Goal: Task Accomplishment & Management: Complete application form

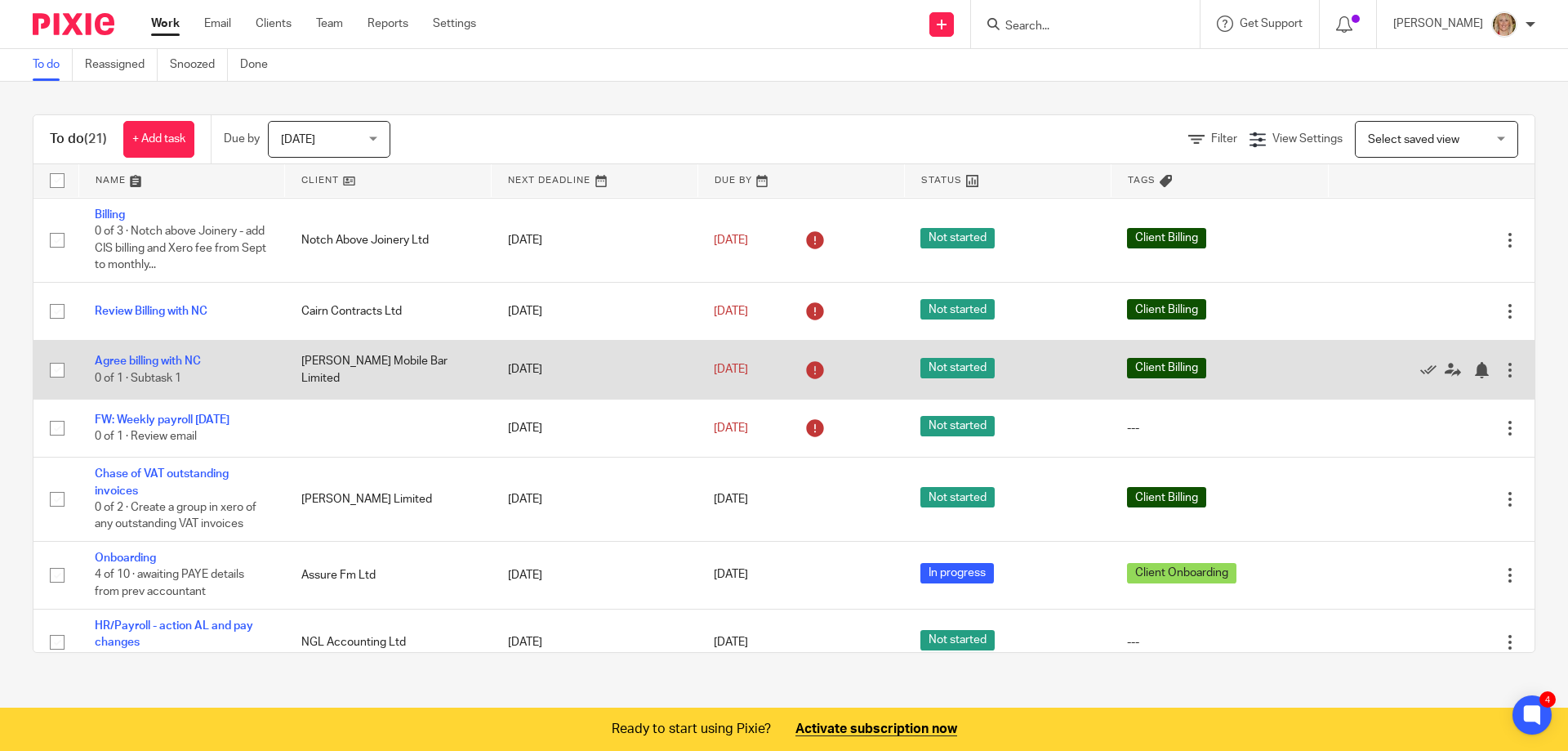
scroll to position [1122, 0]
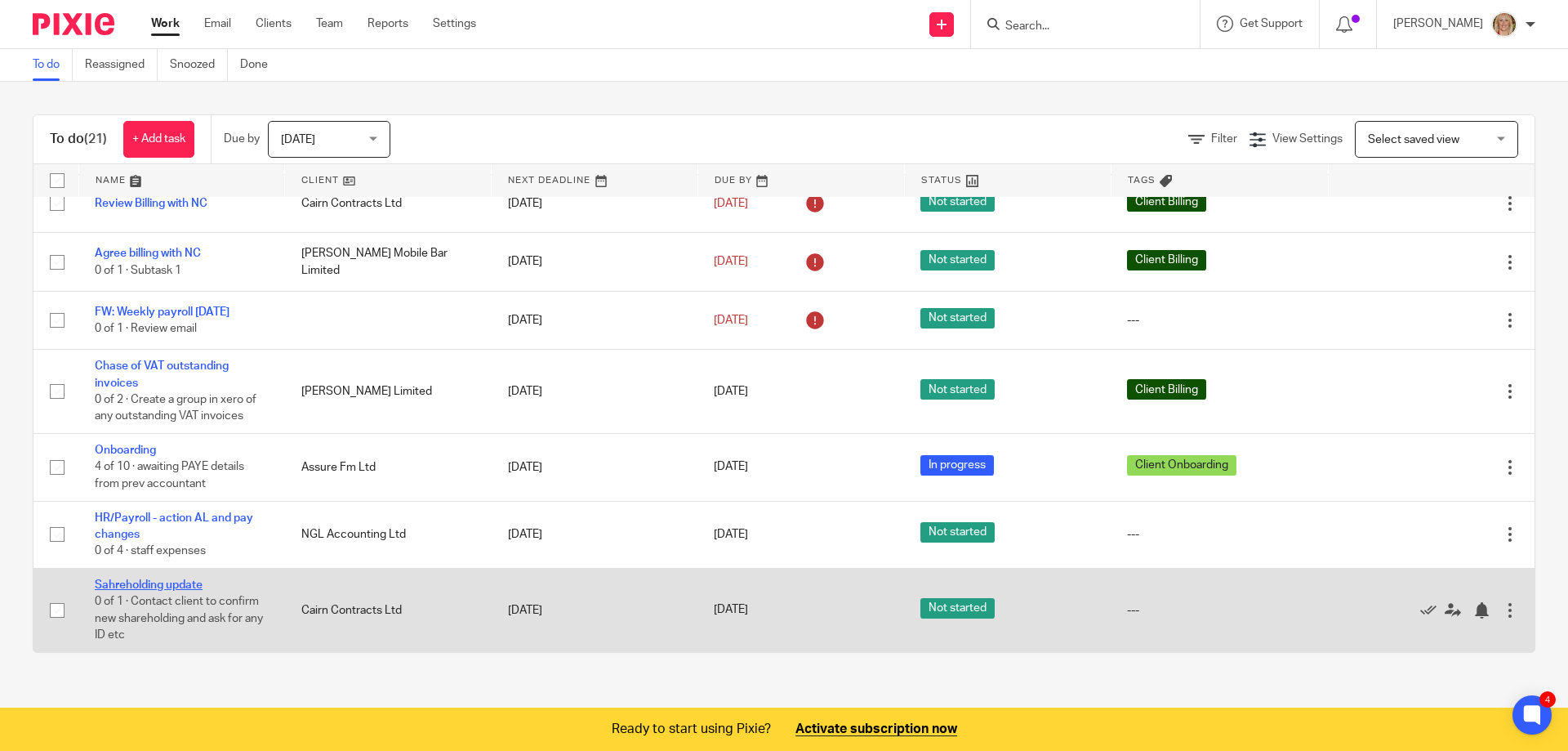
click at [146, 583] on link "Sahreholding update" at bounding box center [148, 584] width 108 height 11
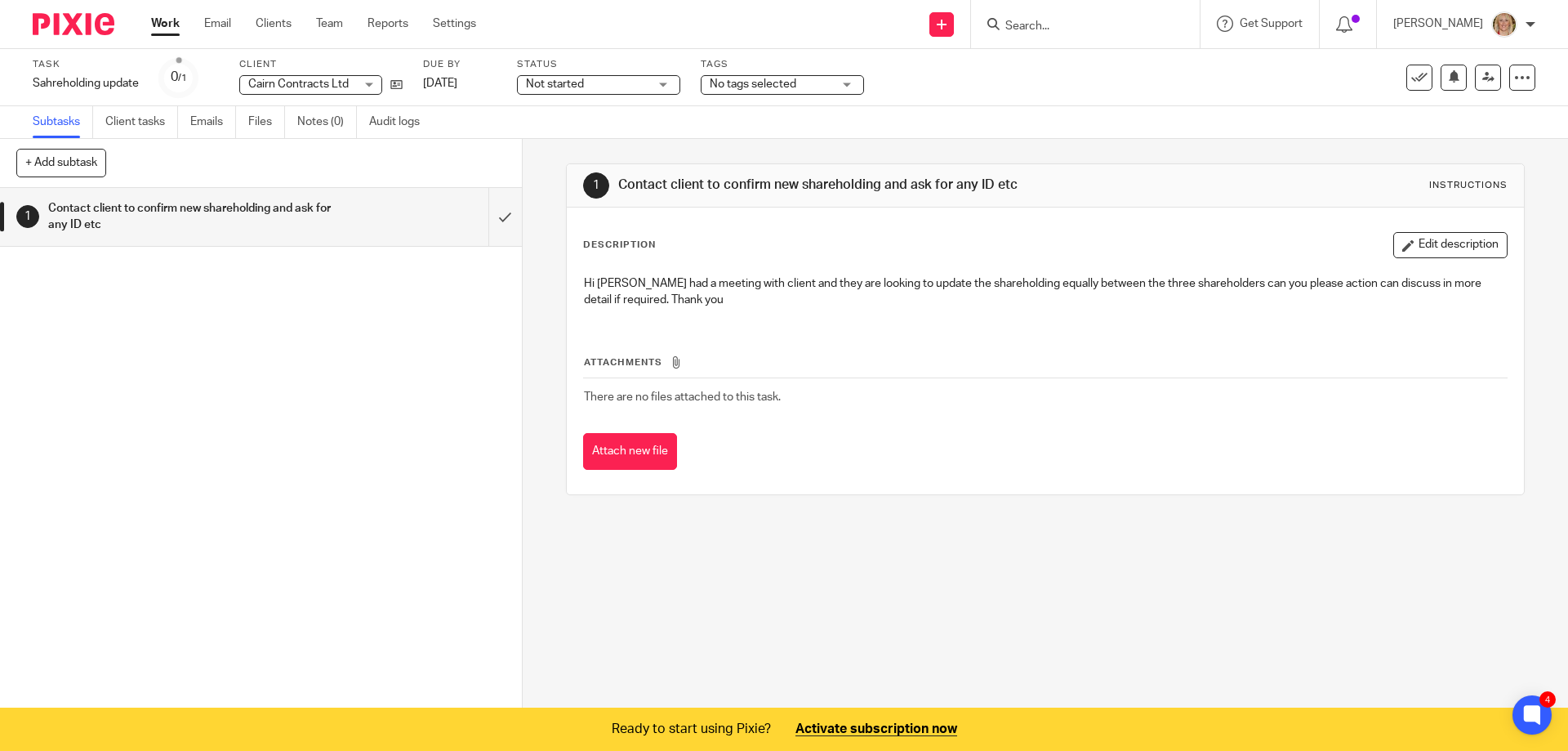
click at [1053, 20] on input "Search" at bounding box center [1077, 26] width 147 height 14
type input "cairn"
click at [1126, 60] on link at bounding box center [1102, 64] width 202 height 25
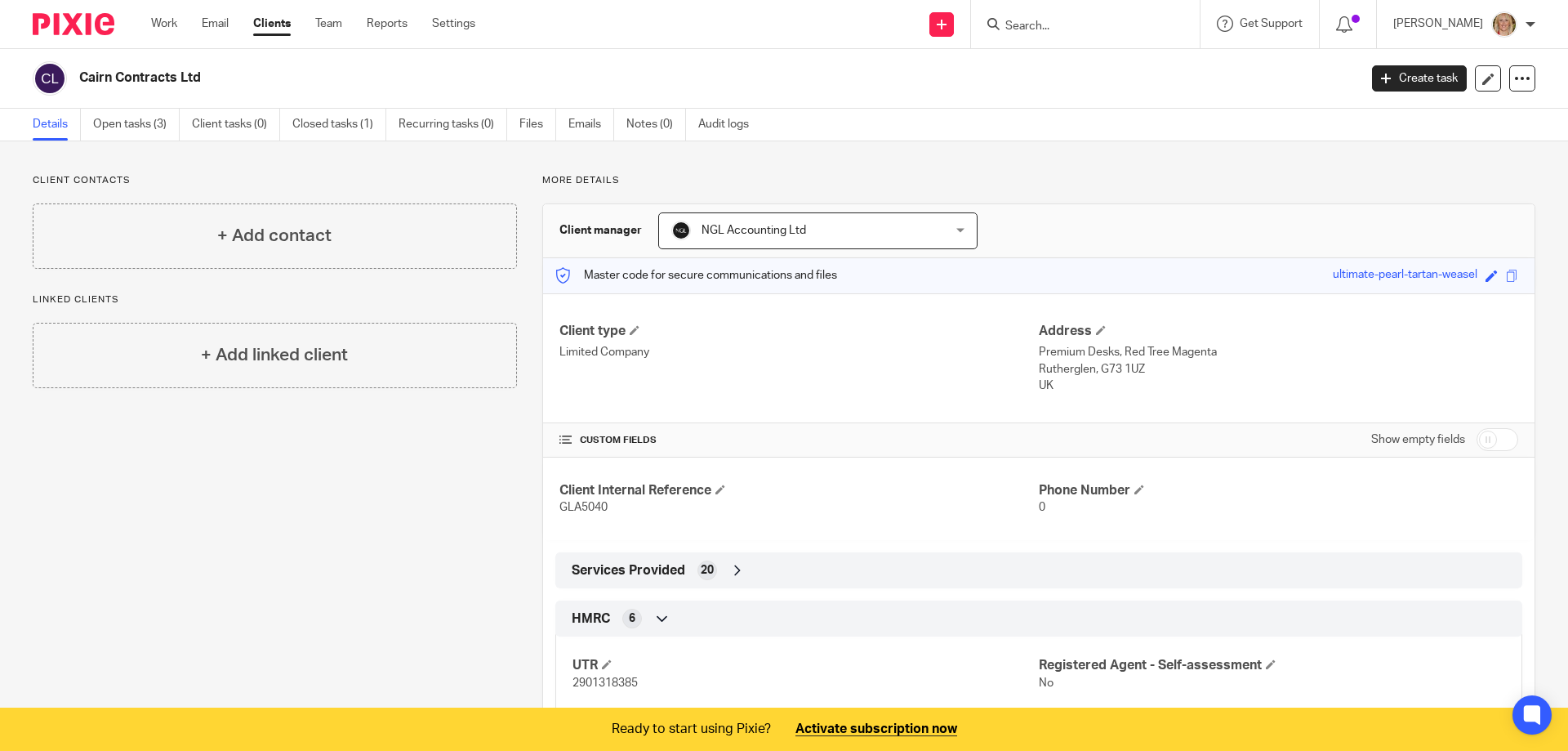
scroll to position [408, 0]
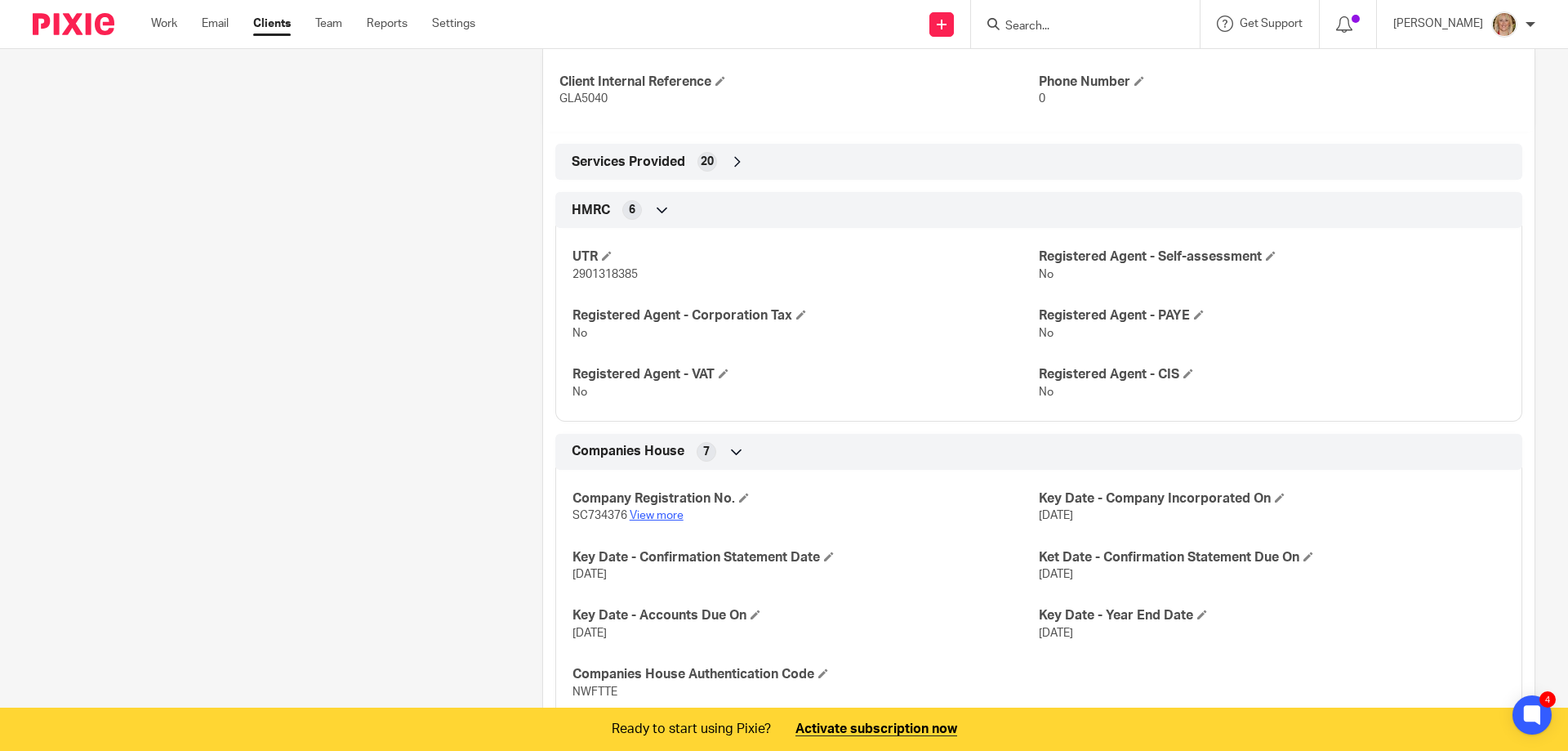
click at [646, 517] on link "View more" at bounding box center [656, 515] width 54 height 11
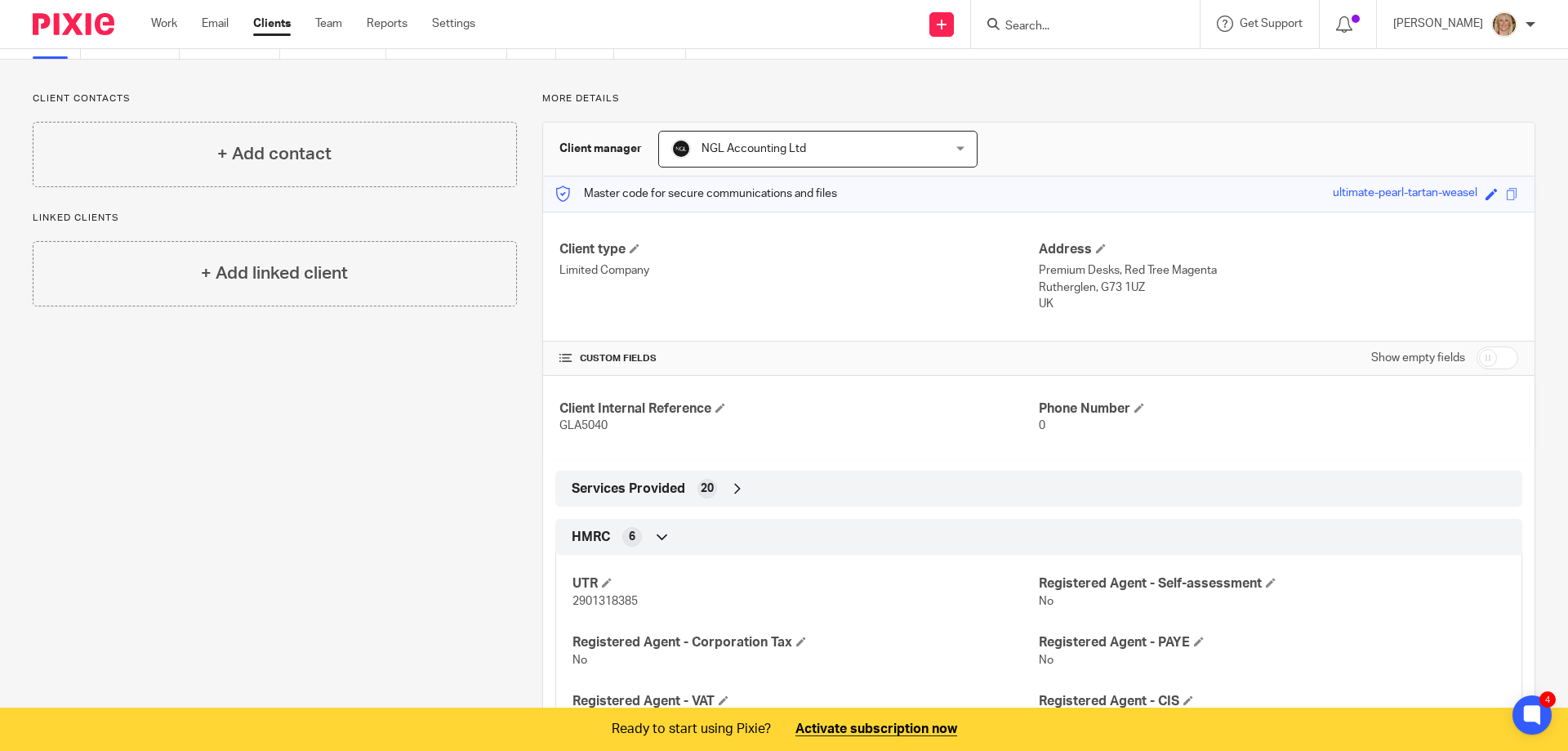
scroll to position [0, 0]
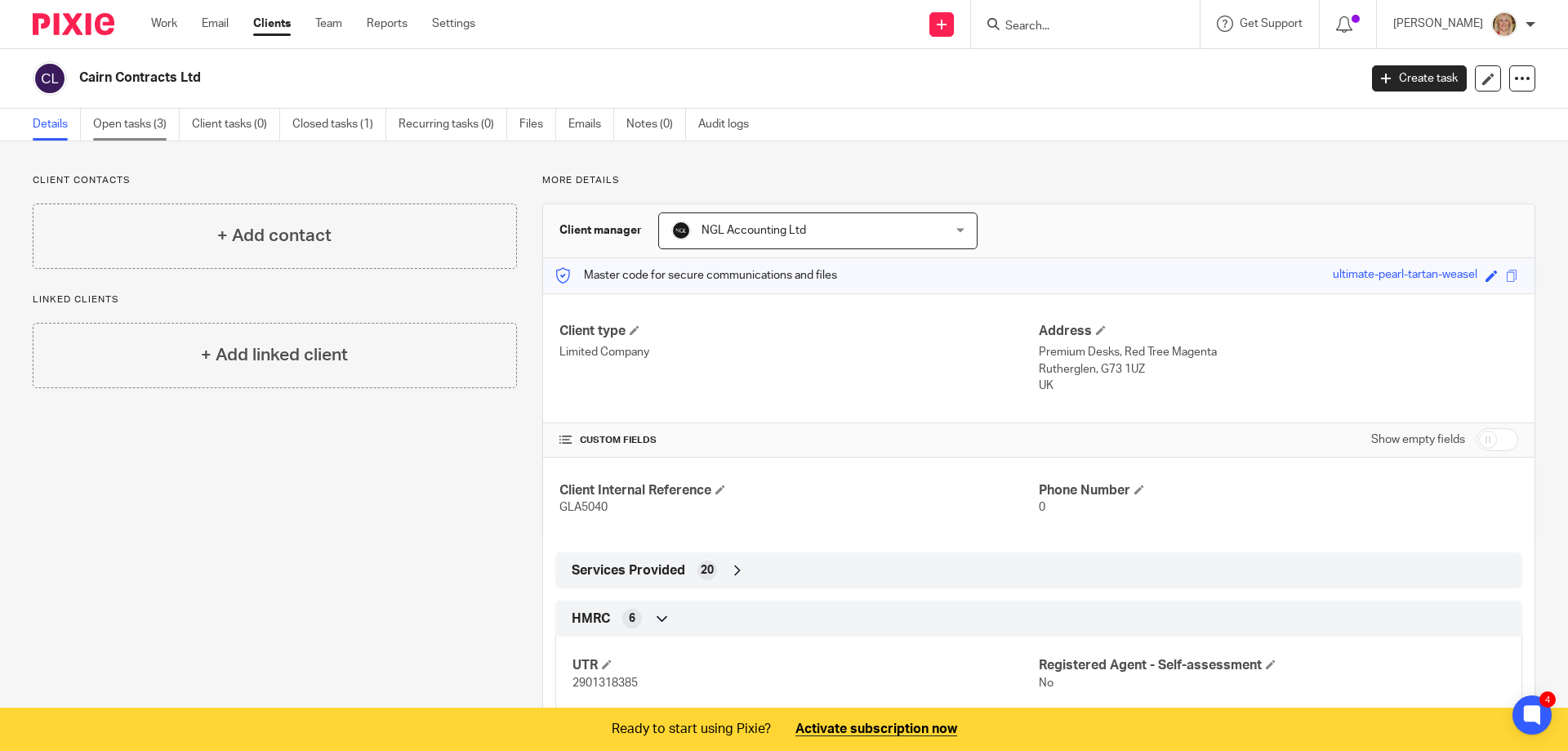
click at [139, 124] on link "Open tasks (3)" at bounding box center [136, 124] width 87 height 31
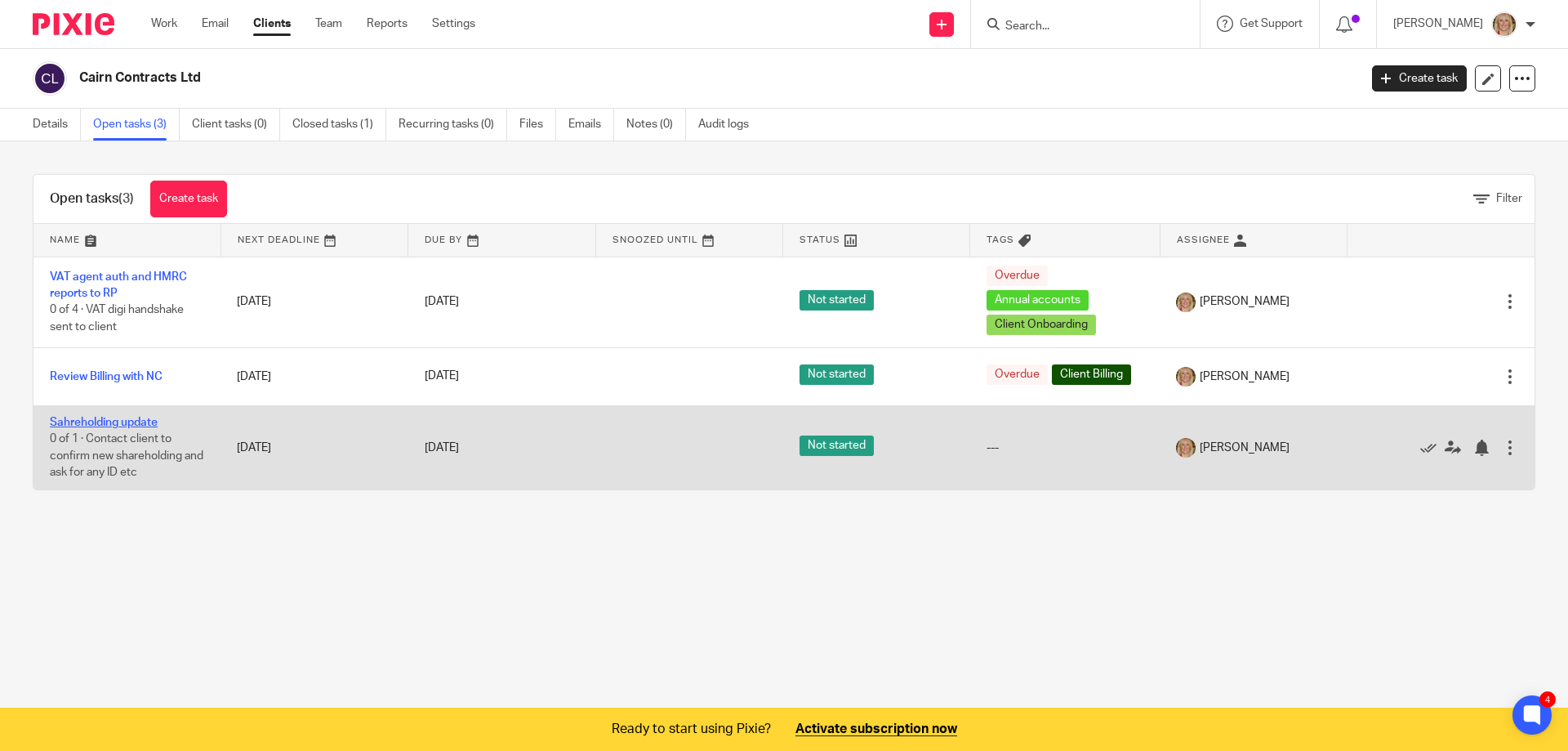
click at [144, 422] on link "Sahreholding update" at bounding box center [104, 422] width 108 height 11
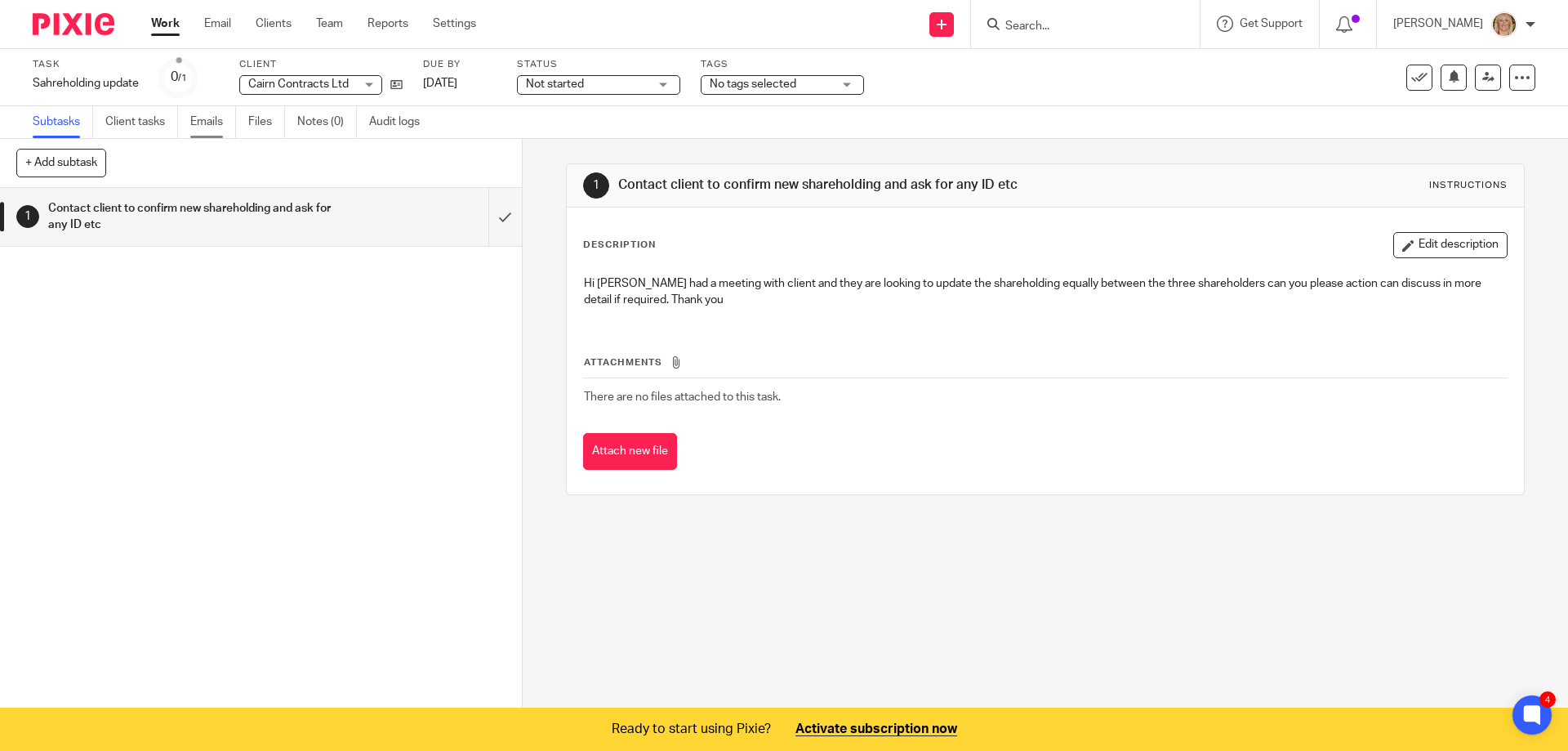
click at [214, 127] on link "Emails" at bounding box center [213, 122] width 46 height 31
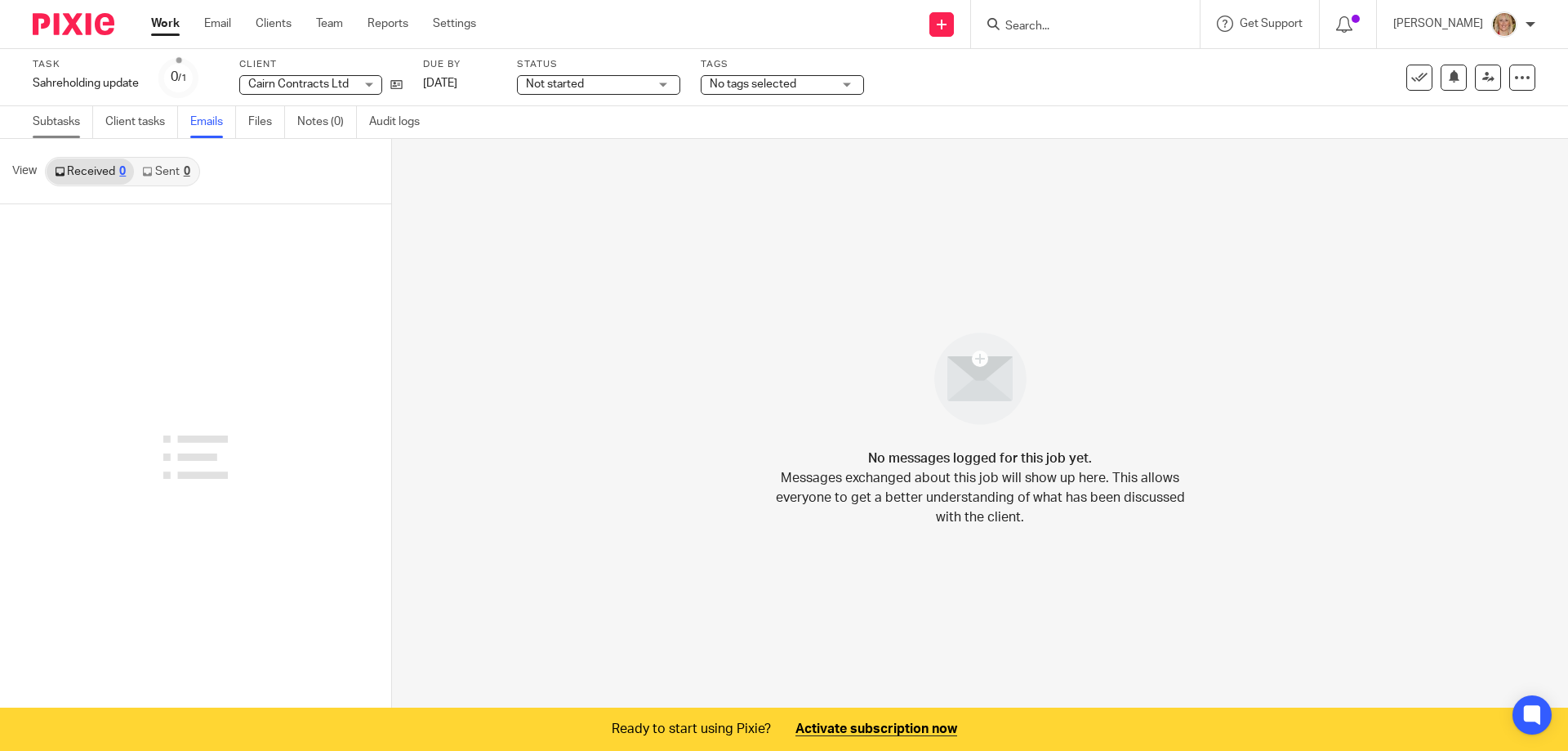
click at [59, 123] on link "Subtasks" at bounding box center [62, 122] width 60 height 31
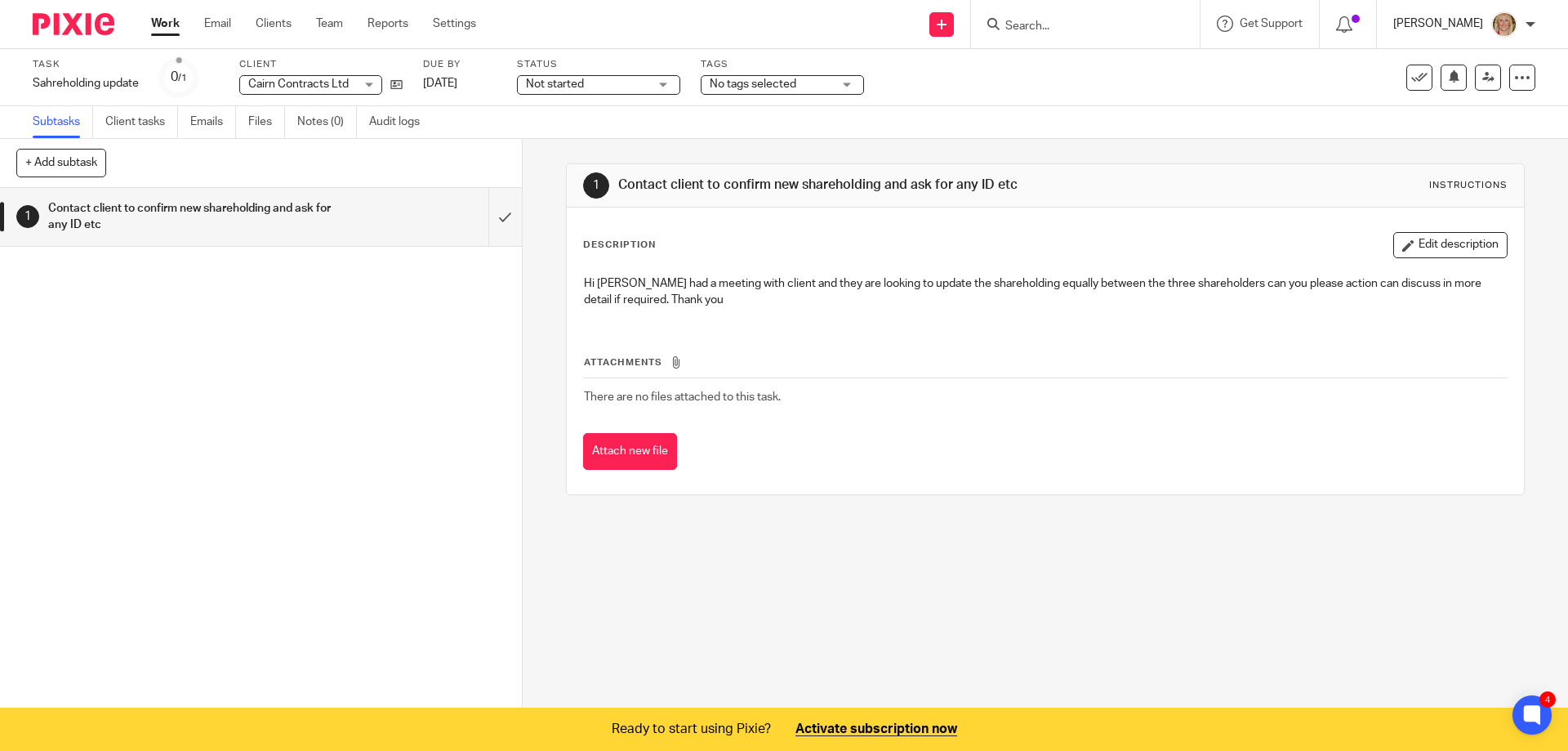
click at [1451, 26] on p "[PERSON_NAME]" at bounding box center [1439, 23] width 90 height 16
click at [1054, 26] on input "Search" at bounding box center [1077, 26] width 147 height 14
type input "viewpoin"
click at [1101, 60] on link at bounding box center [1102, 64] width 202 height 25
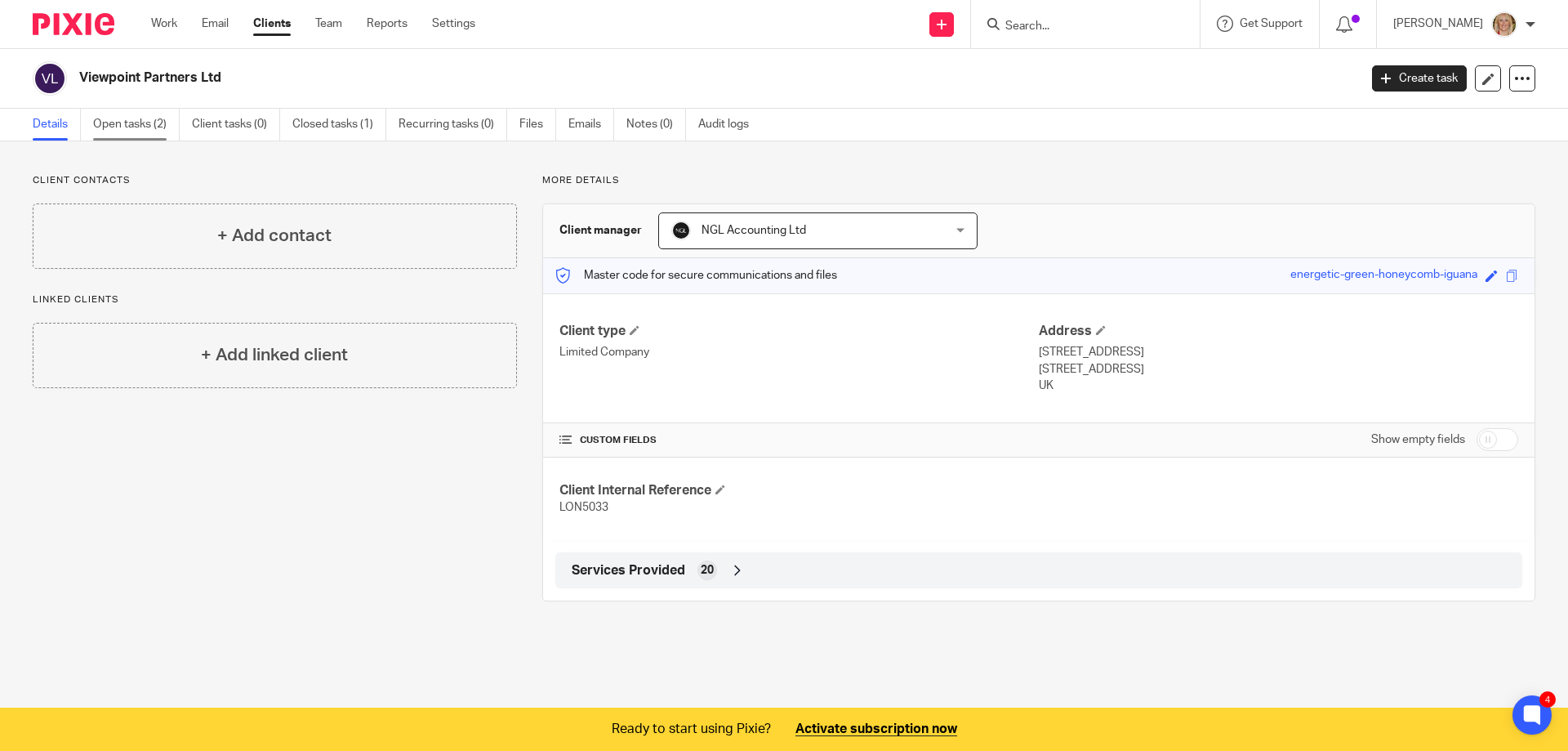
click at [143, 128] on link "Open tasks (2)" at bounding box center [136, 124] width 87 height 31
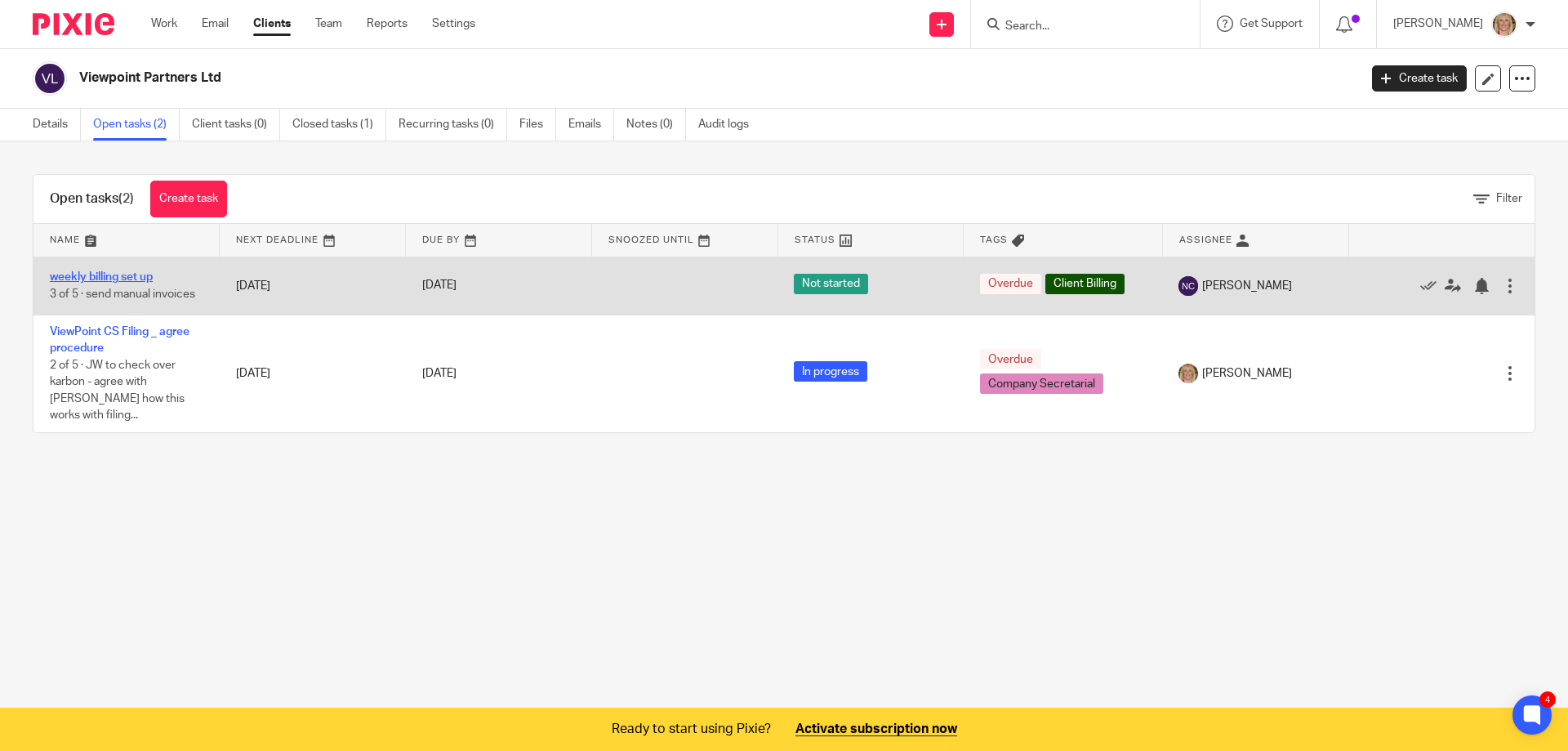
click at [133, 278] on link "weekly billing set up" at bounding box center [101, 276] width 103 height 11
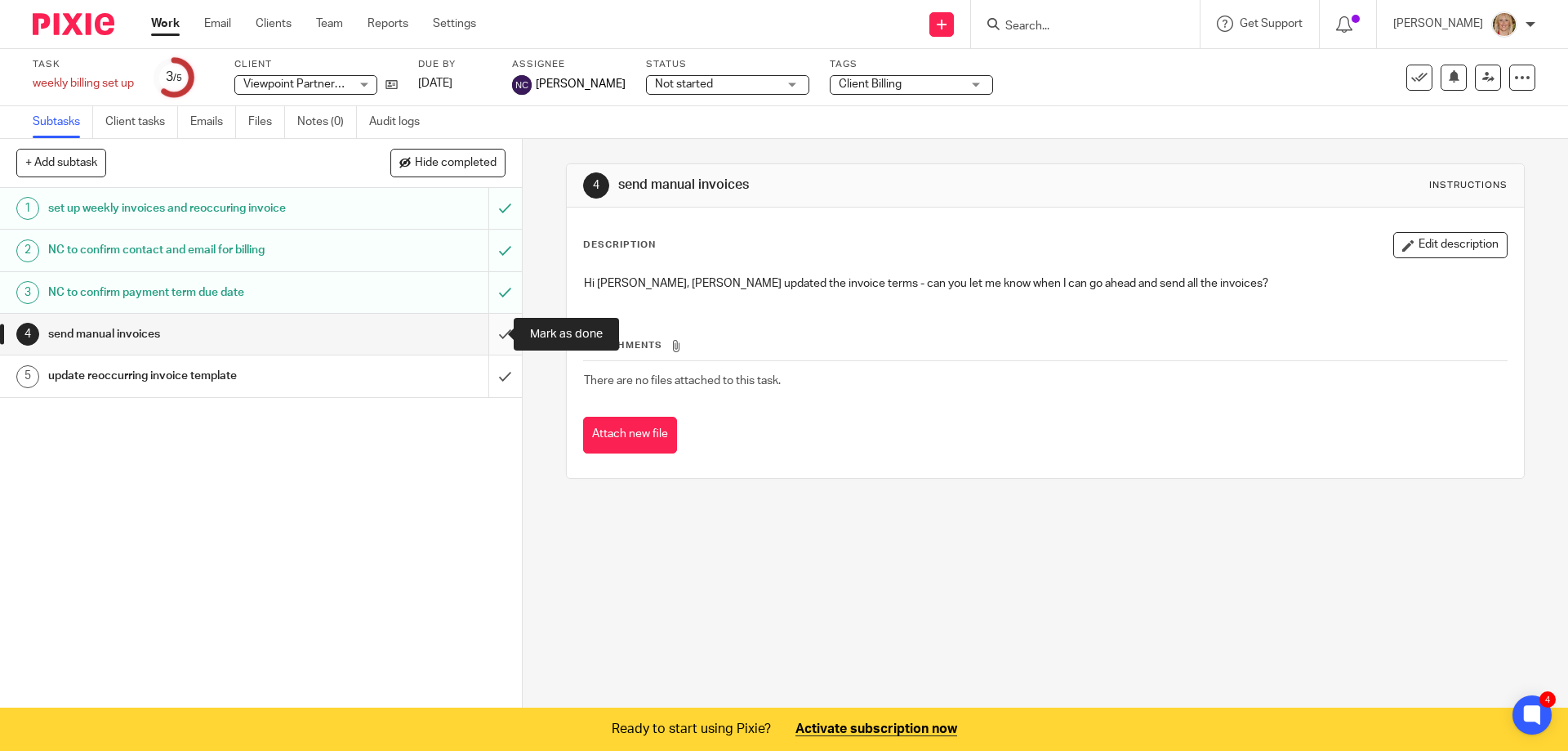
click at [488, 333] on input "submit" at bounding box center [261, 334] width 522 height 41
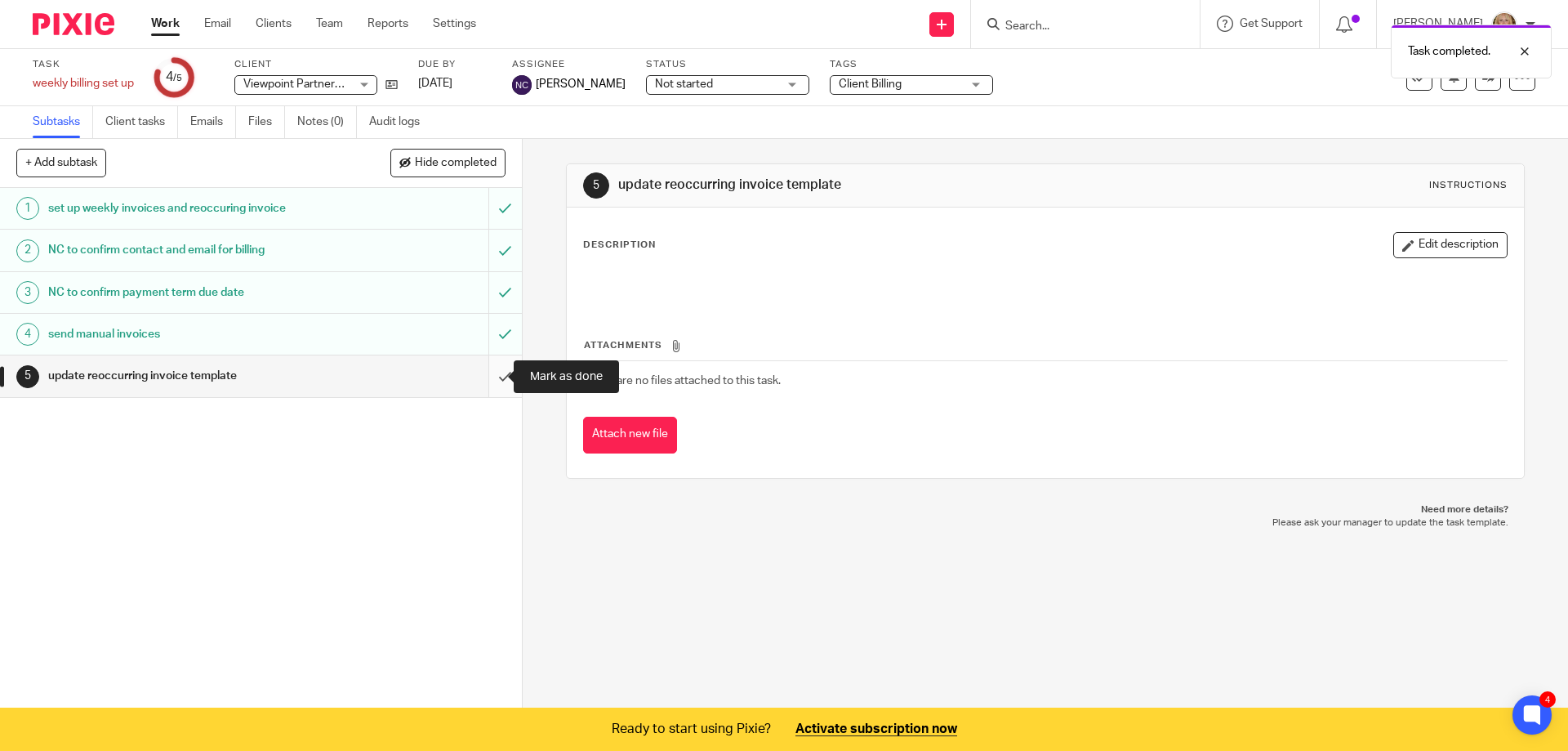
click at [487, 373] on input "submit" at bounding box center [261, 376] width 522 height 41
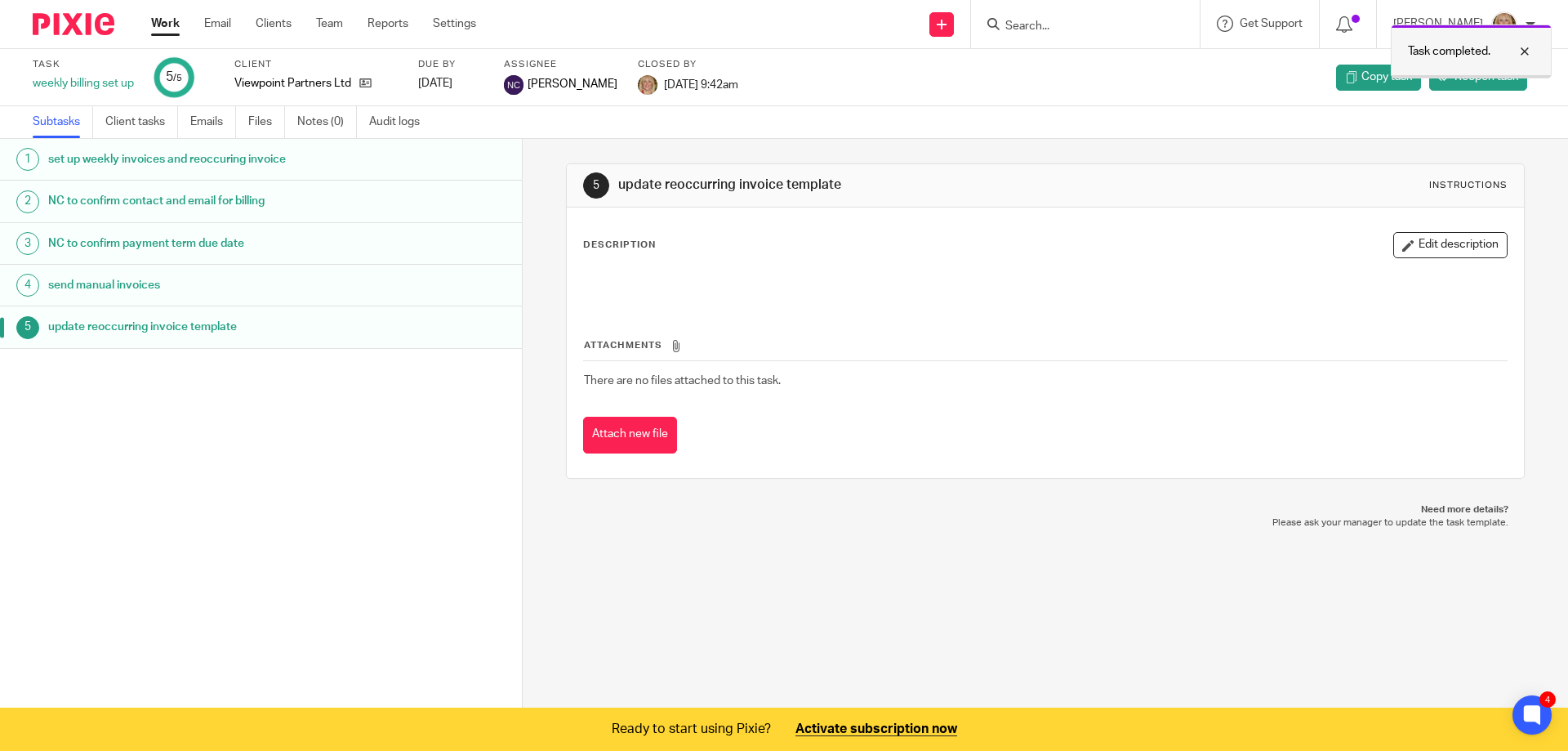
click at [1523, 52] on div at bounding box center [1513, 51] width 44 height 20
click at [1065, 18] on form at bounding box center [1090, 24] width 174 height 20
click at [1000, 22] on icon at bounding box center [993, 24] width 12 height 12
click at [1064, 22] on input "Search" at bounding box center [1077, 26] width 147 height 14
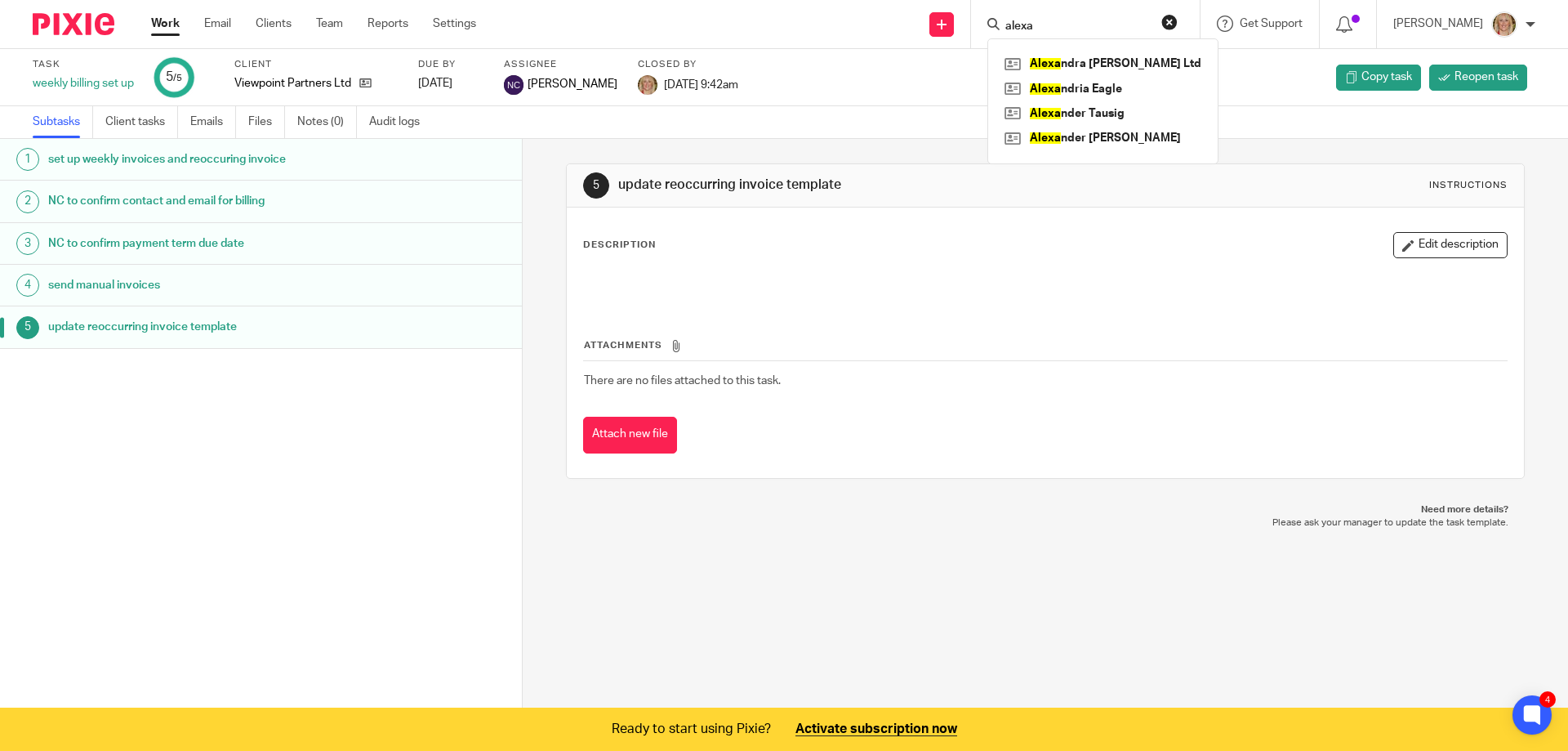
type input "alexa"
click button "submit" at bounding box center [0, 0] width 0 height 0
click at [1123, 72] on link at bounding box center [1103, 64] width 205 height 25
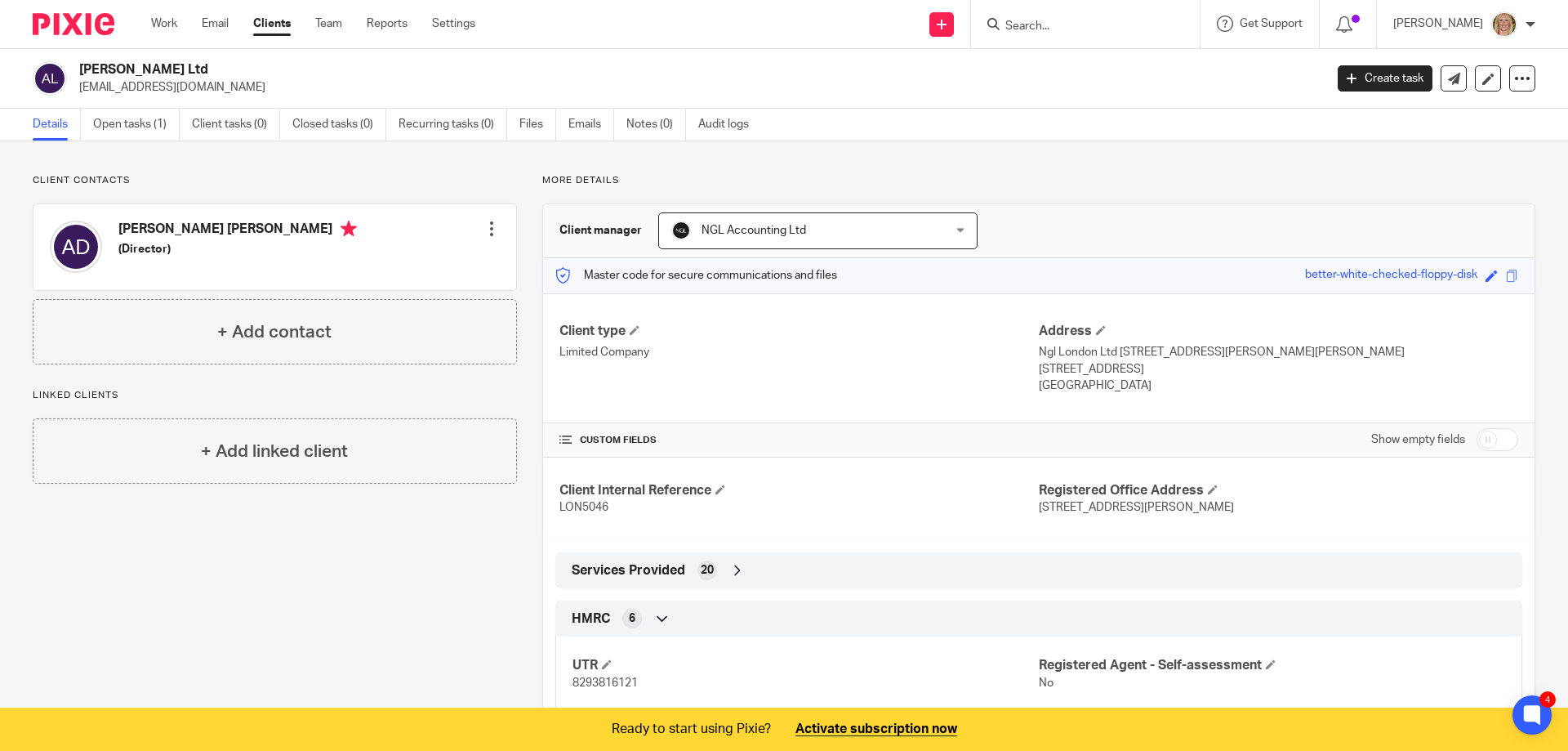
click at [352, 225] on div "[PERSON_NAME] [PERSON_NAME] (Director) Edit contact Create client from contact …" at bounding box center [275, 247] width 483 height 86
click at [486, 231] on div at bounding box center [491, 228] width 16 height 16
click at [383, 260] on link "Edit contact" at bounding box center [414, 265] width 156 height 24
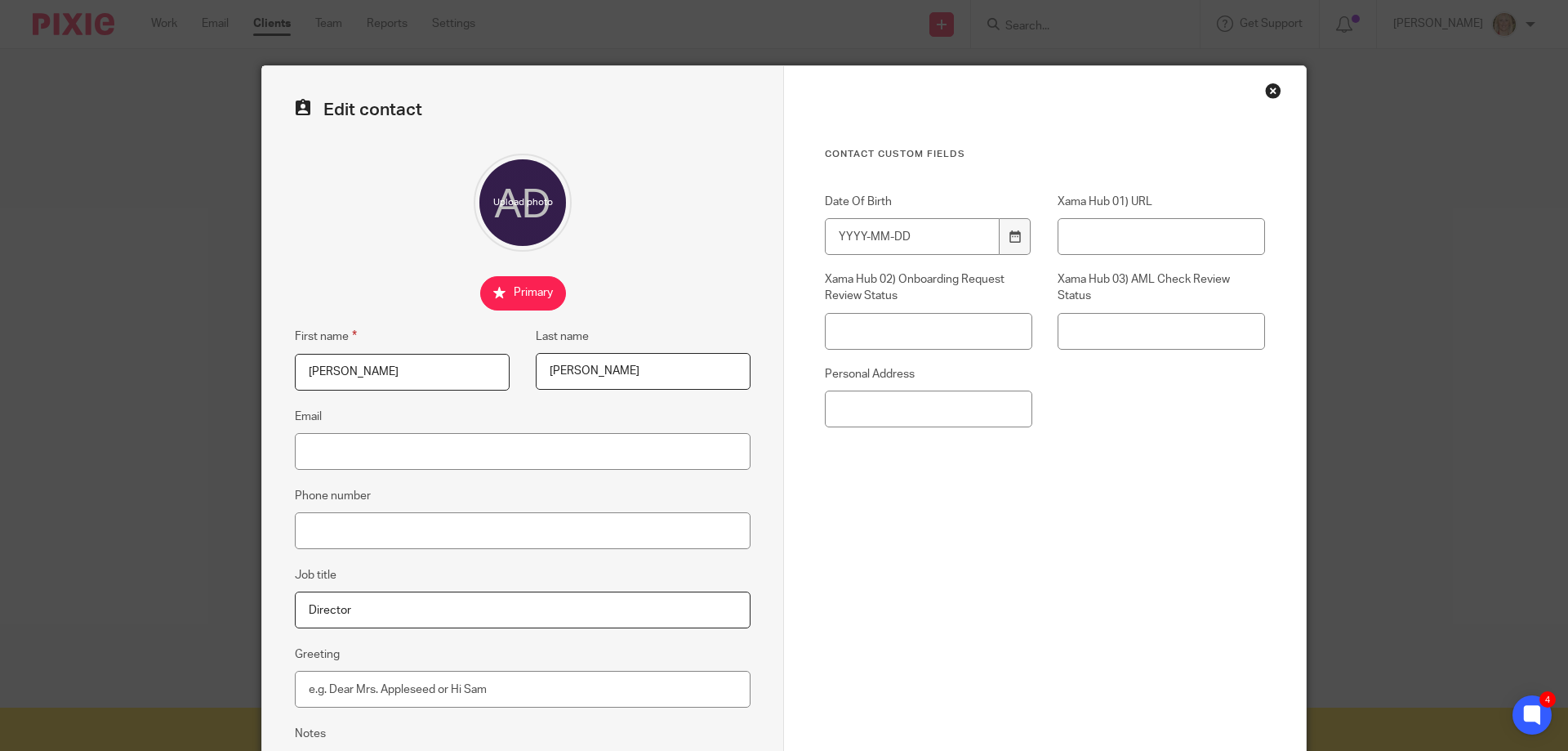
scroll to position [163, 0]
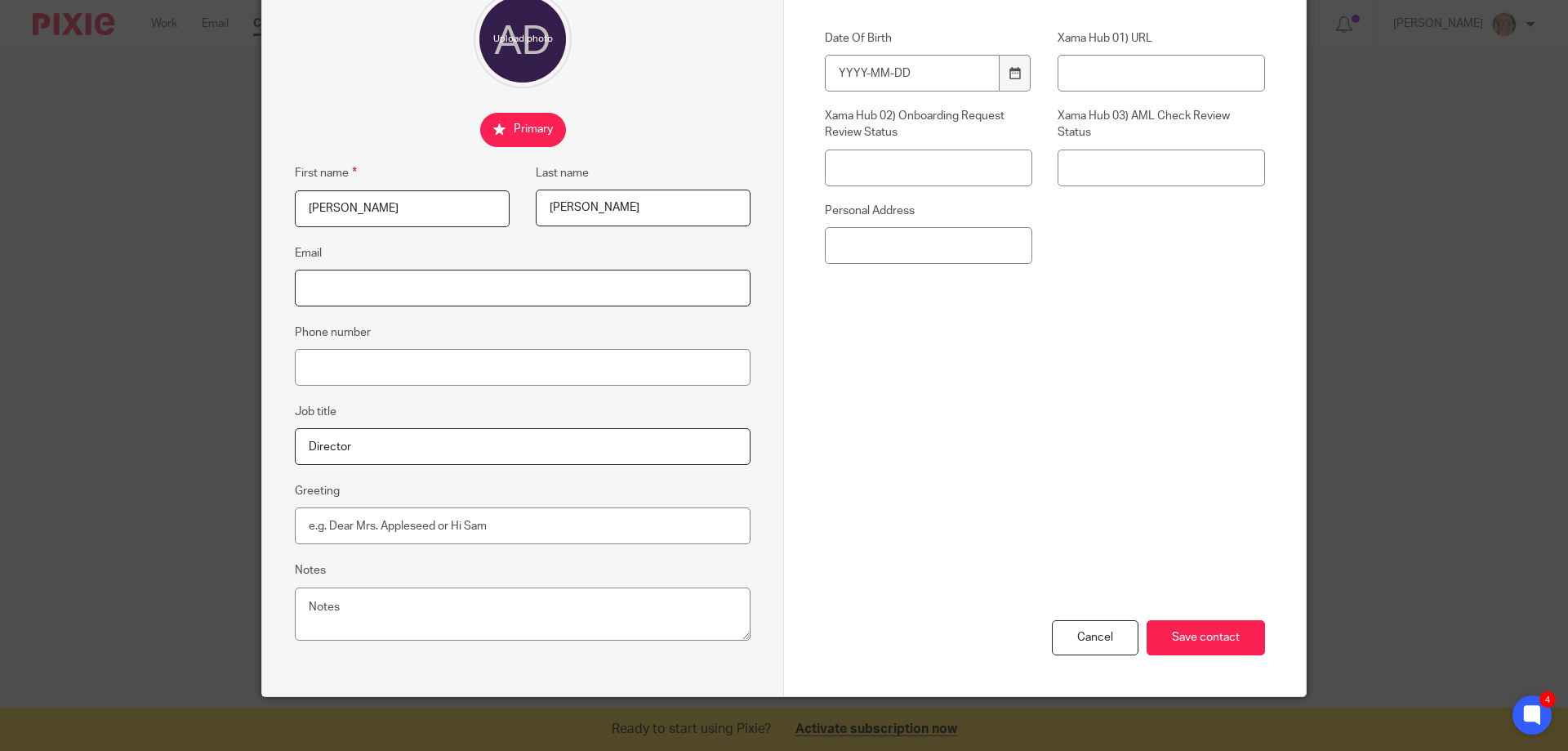
click at [446, 281] on input "Email" at bounding box center [523, 287] width 456 height 37
paste input "[EMAIL_ADDRESS][DOMAIN_NAME]"
type input "[EMAIL_ADDRESS][DOMAIN_NAME]"
click at [348, 361] on input "Phone number" at bounding box center [523, 367] width 456 height 37
paste input "07869777897"
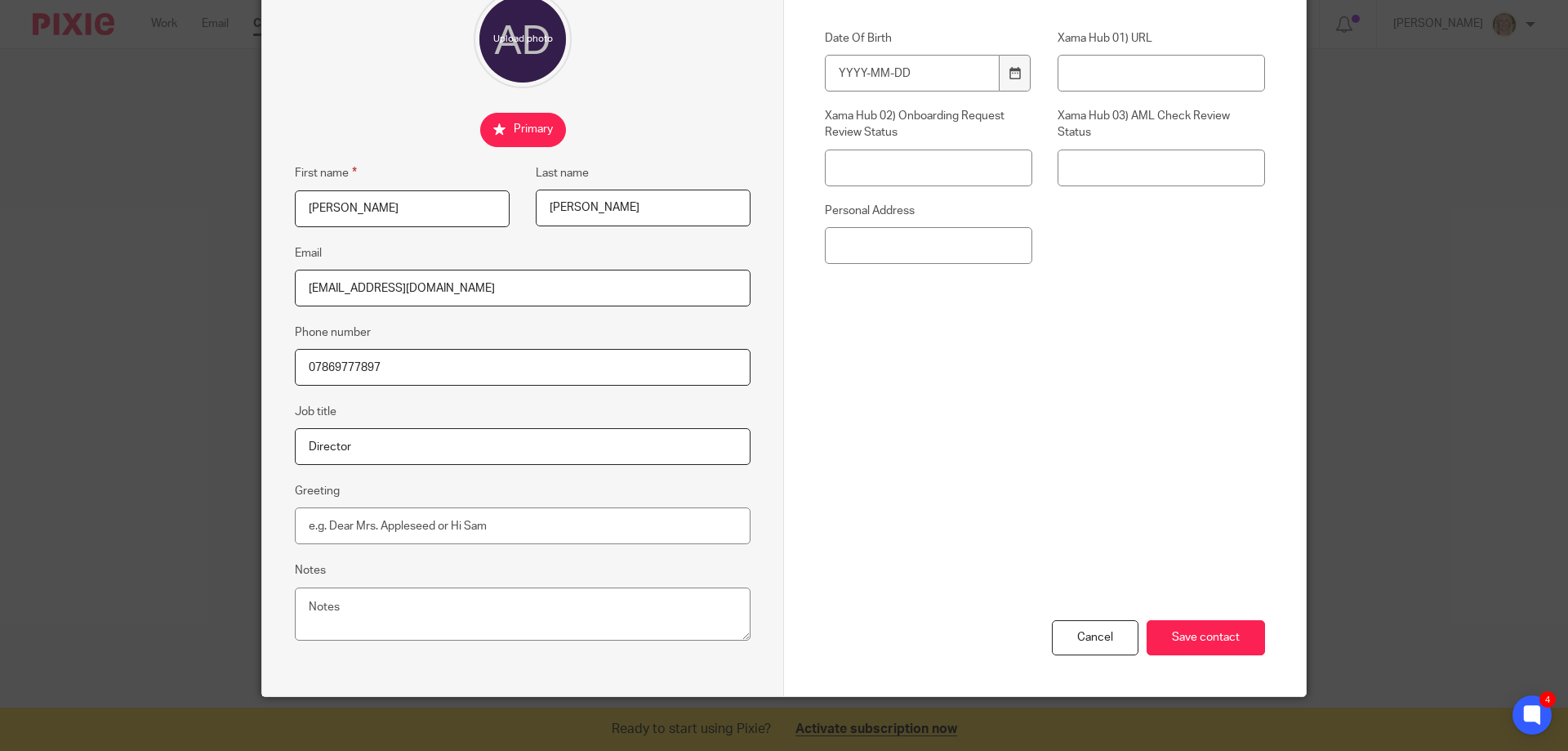
scroll to position [82, 0]
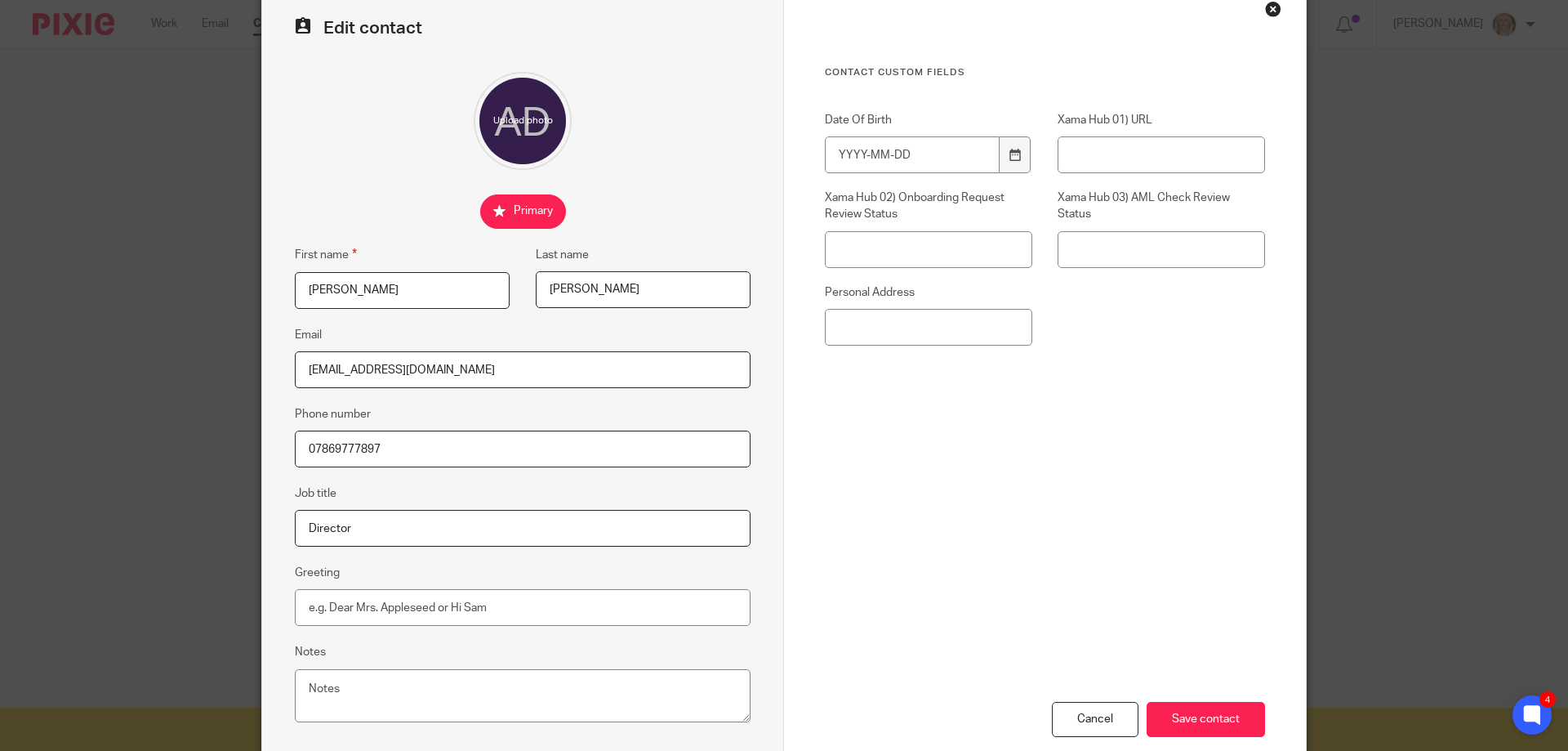
type input "07869777897"
click at [1010, 155] on icon at bounding box center [1014, 155] width 12 height 12
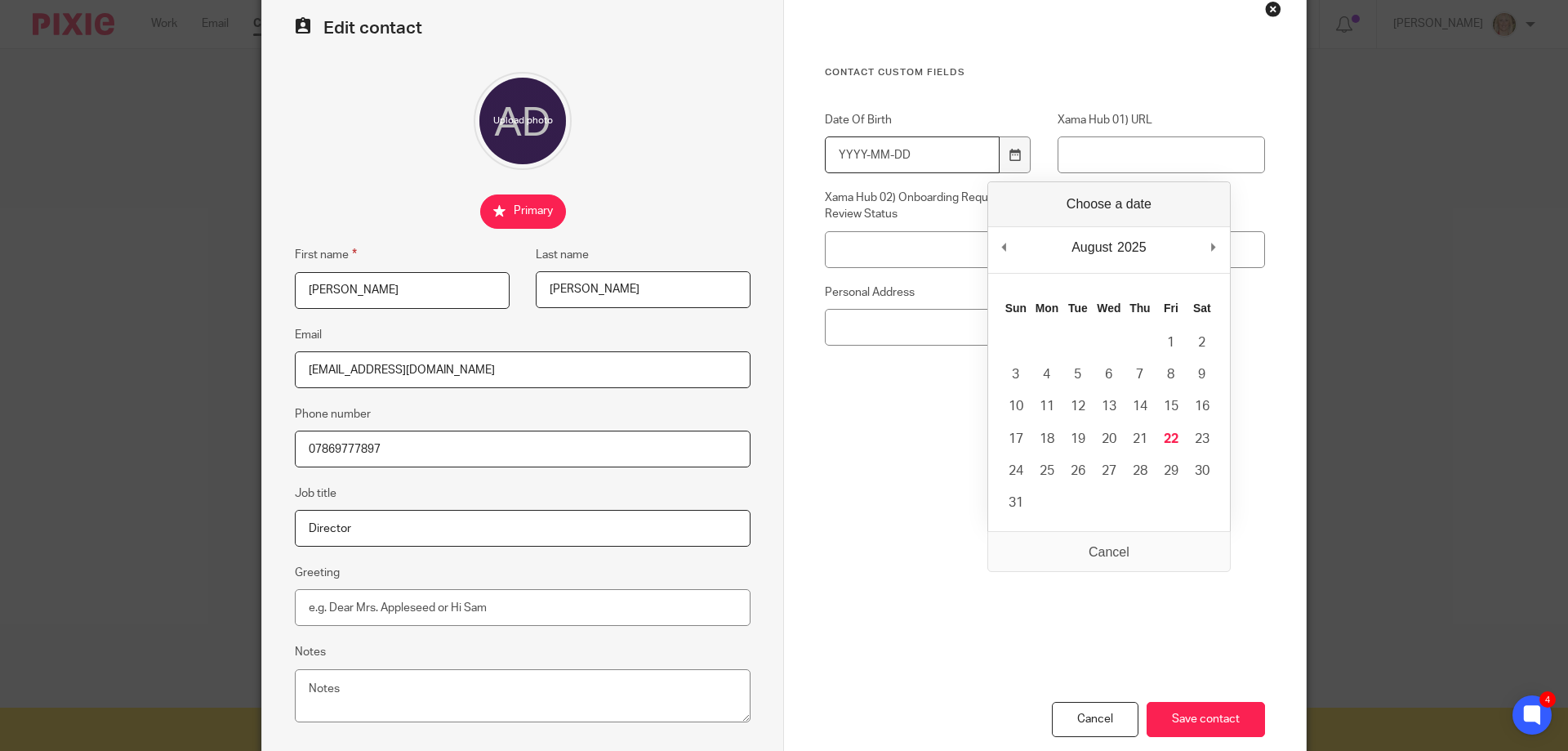
click at [873, 167] on input "Date Of Birth" at bounding box center [912, 154] width 175 height 37
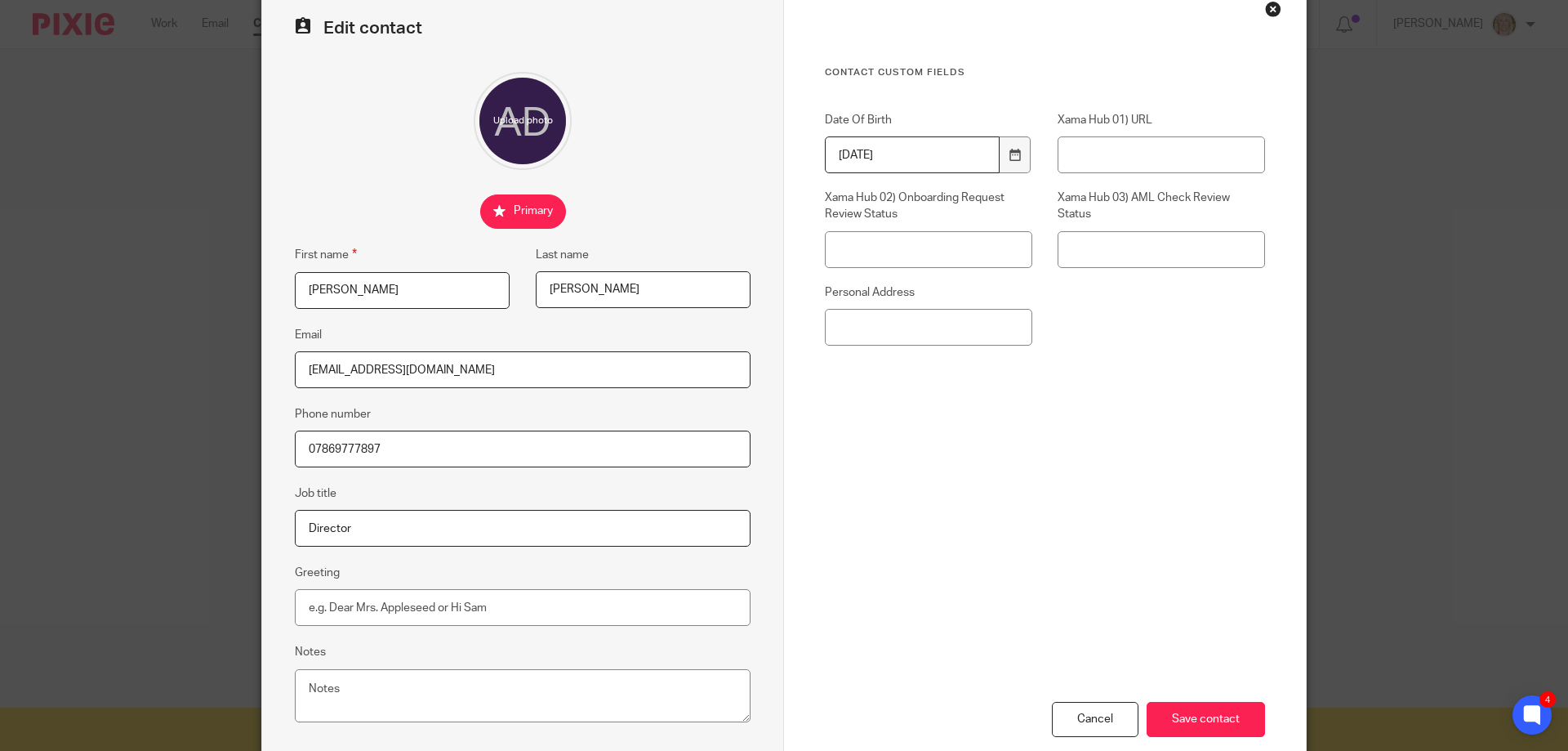
type input "1995-12-13"
click at [1147, 329] on div "Date Of Birth 1995-12-13 Xama Hub 01) URL Xama Hub 02) Onboarding Request Revie…" at bounding box center [1031, 237] width 465 height 250
click at [901, 333] on input "Personal Address" at bounding box center [929, 327] width 207 height 37
click at [889, 327] on input "Personal Address" at bounding box center [929, 327] width 207 height 37
paste input "Ms A [PERSON_NAME] First Floor Flat [STREET_ADDRESS]"
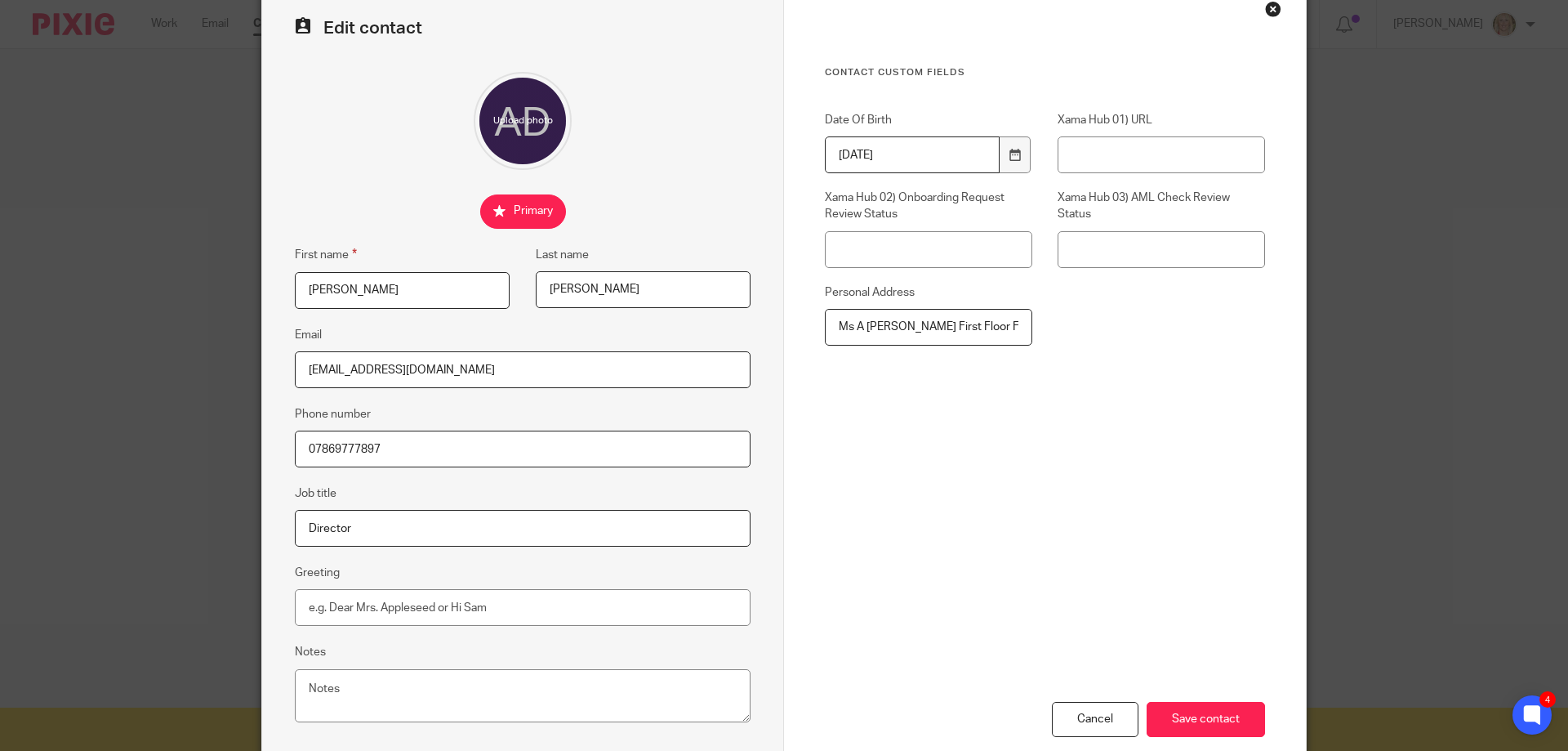
scroll to position [0, 156]
type input "Ms A [PERSON_NAME] First Floor Flat [STREET_ADDRESS]"
click at [1185, 715] on input "Save contact" at bounding box center [1206, 719] width 118 height 35
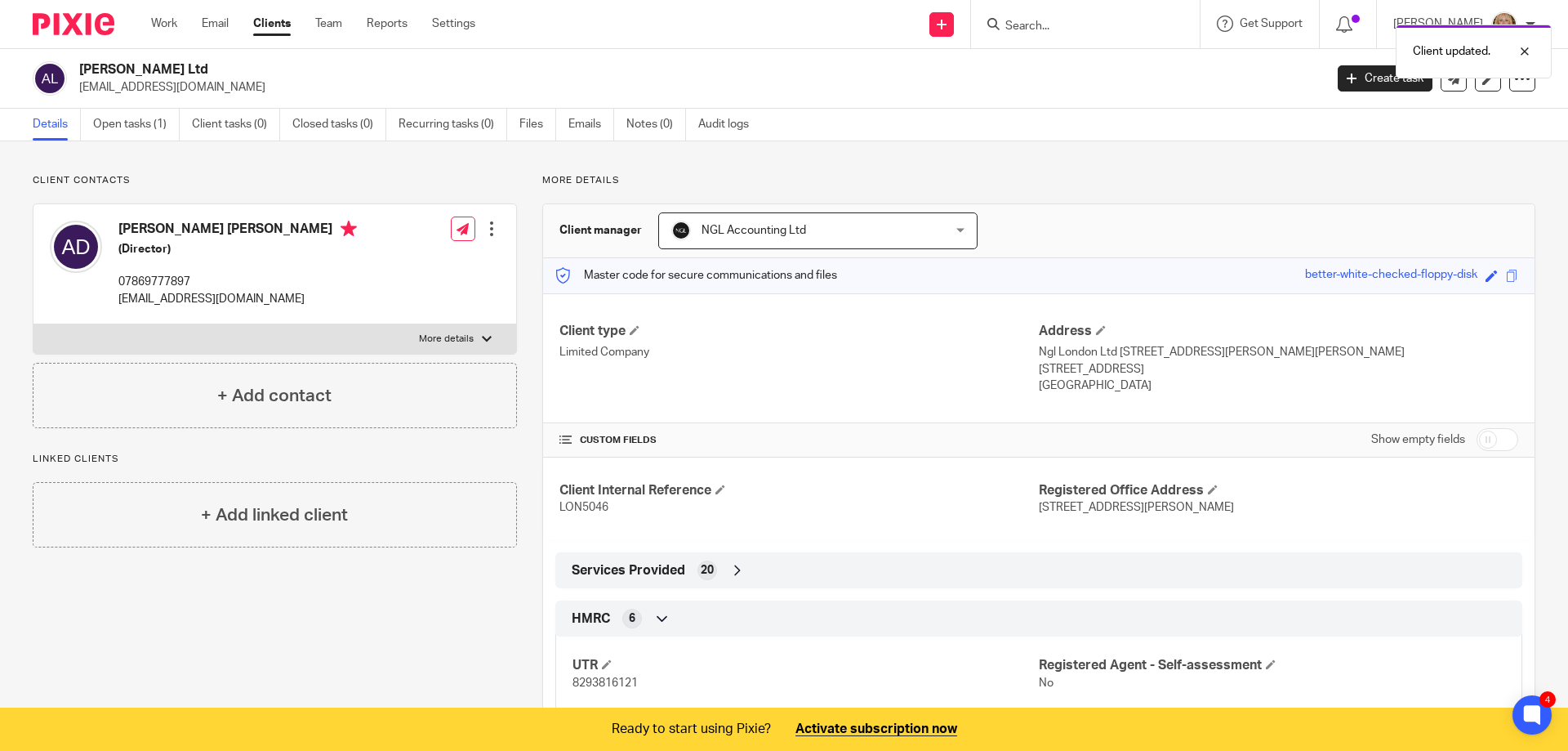
click at [486, 234] on div at bounding box center [491, 228] width 16 height 16
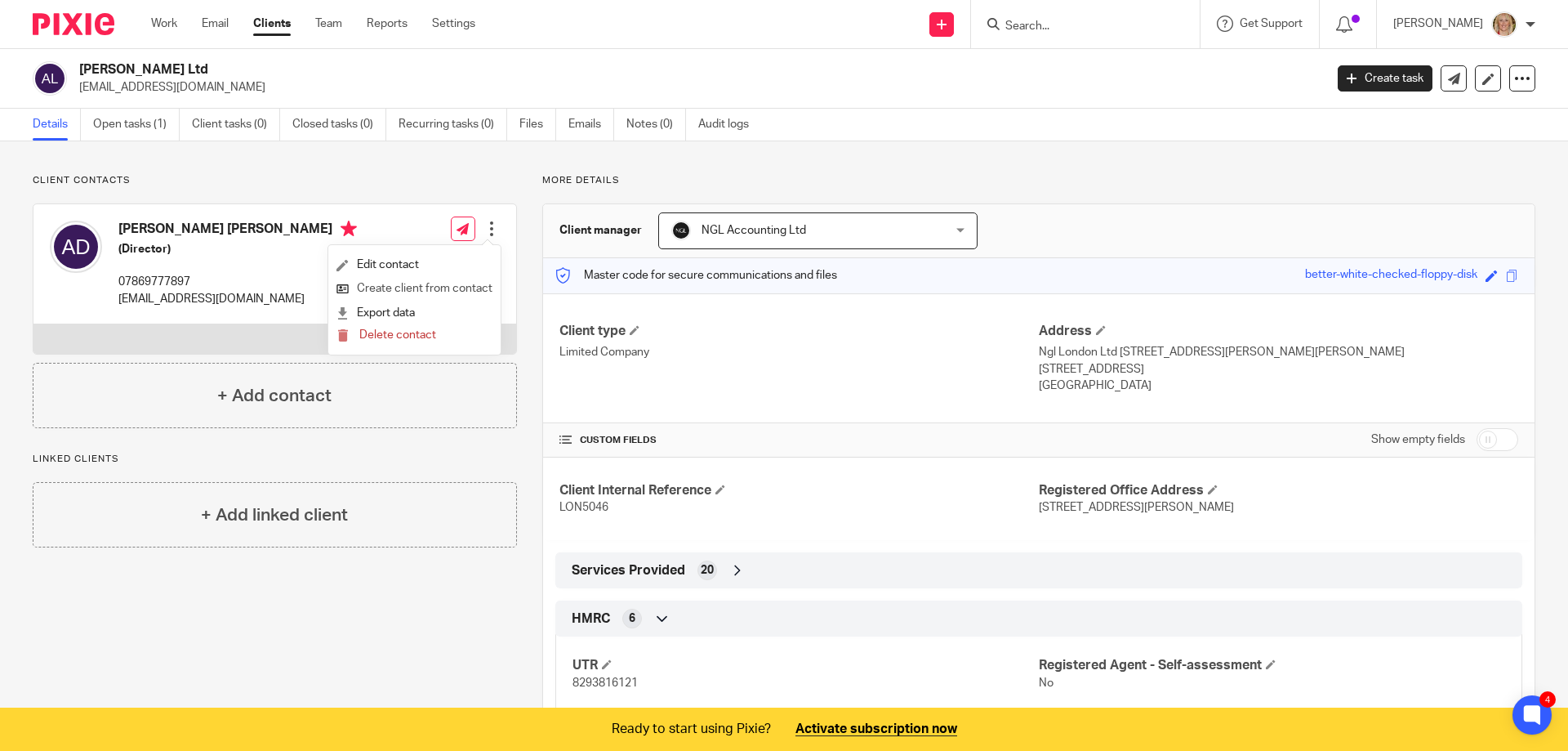
click at [450, 287] on link "Create client from contact" at bounding box center [414, 289] width 156 height 24
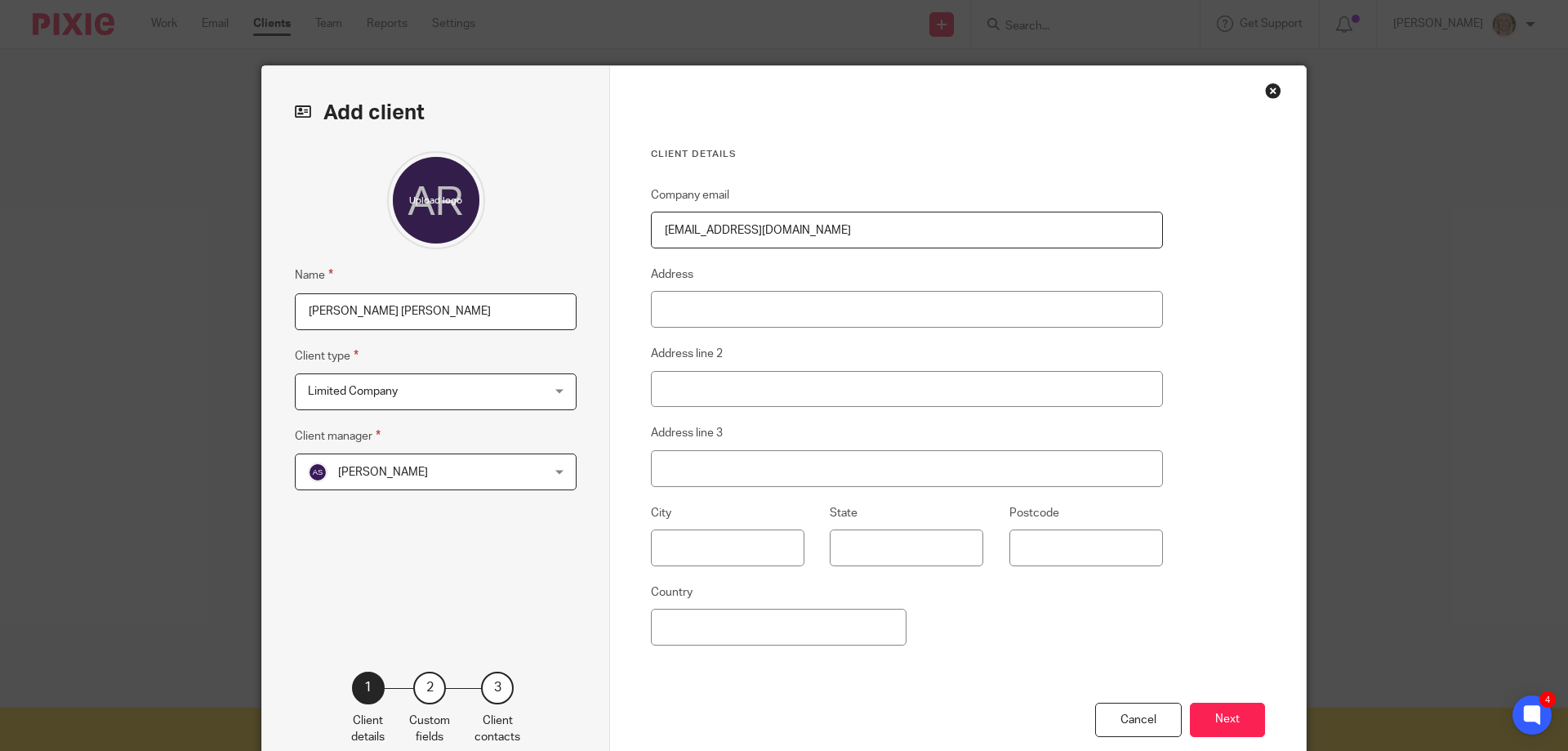
click at [560, 469] on div "[PERSON_NAME] [PERSON_NAME]" at bounding box center [435, 471] width 281 height 37
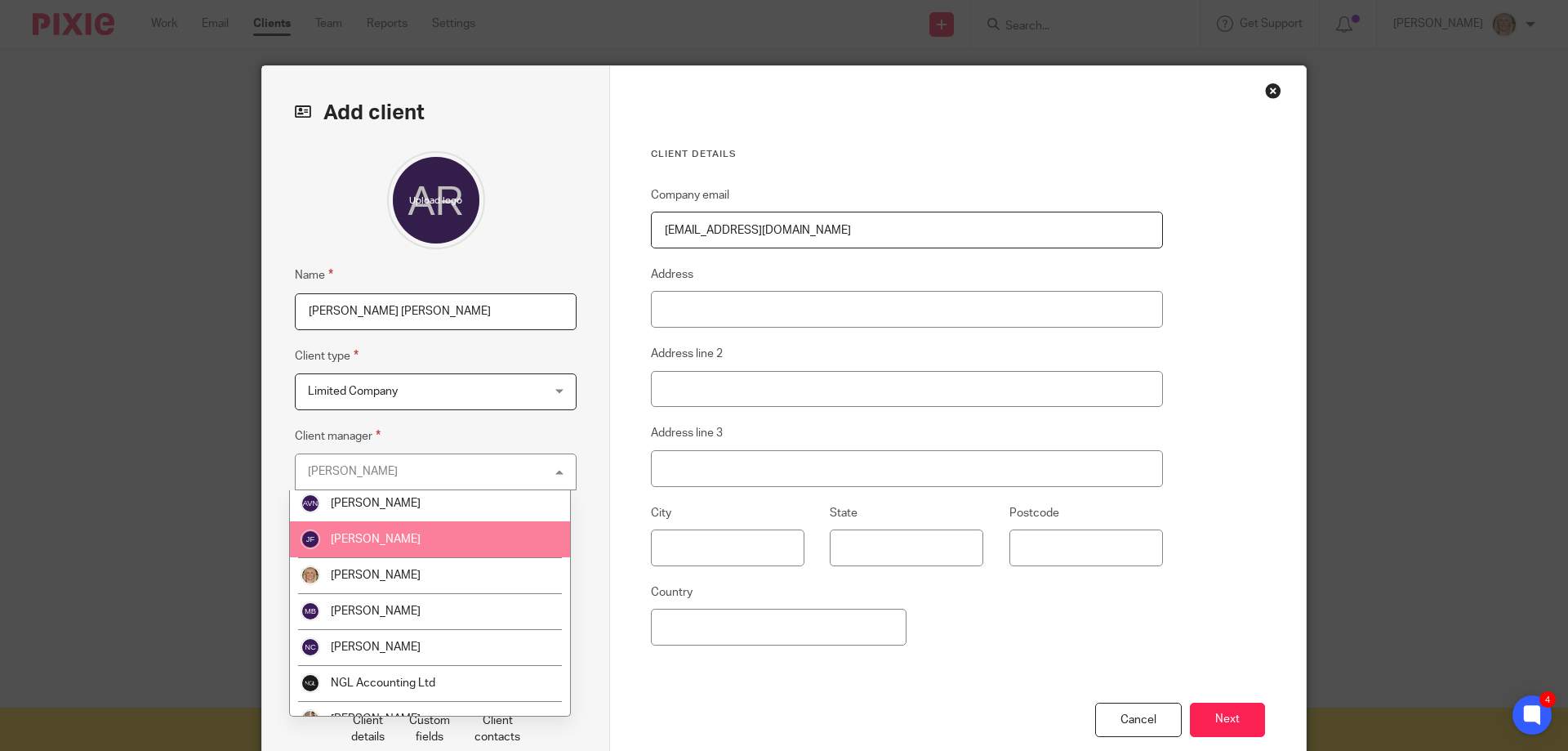
scroll to position [42, 0]
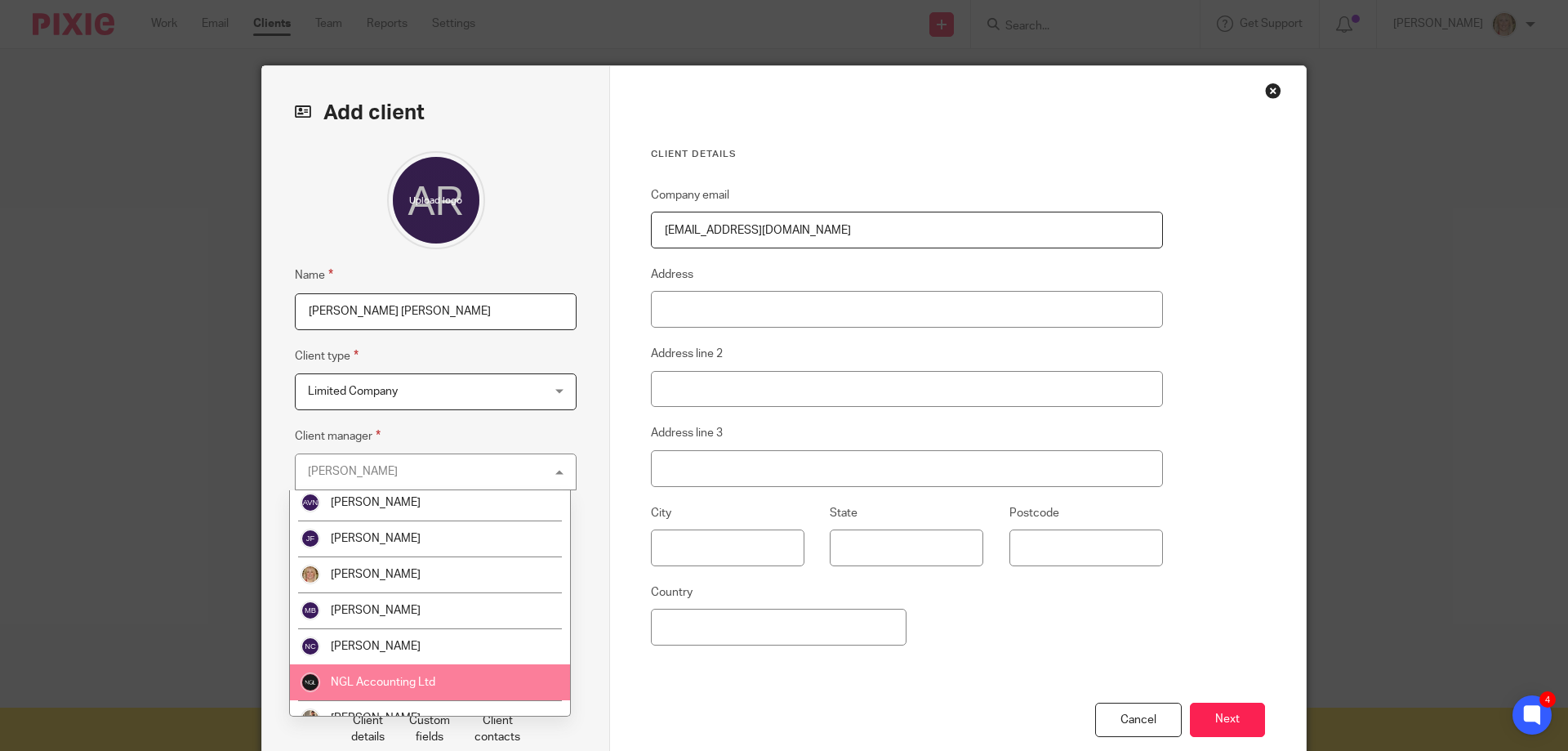
click at [464, 674] on li "NGL Accounting Ltd" at bounding box center [429, 682] width 280 height 36
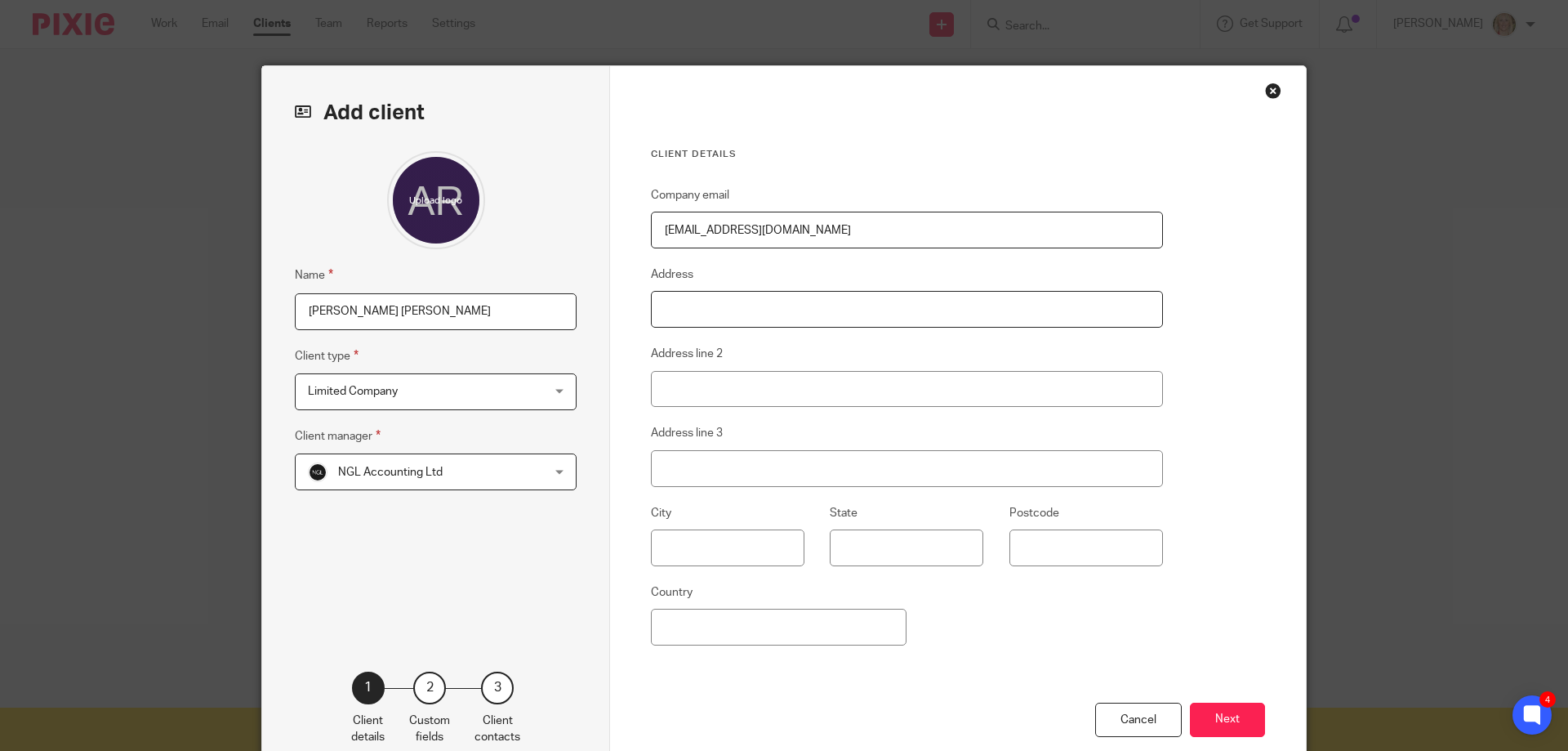
click at [803, 308] on input "Address" at bounding box center [907, 309] width 512 height 37
paste input "Ms A [PERSON_NAME] First Floor Flat [STREET_ADDRESS]"
drag, startPoint x: 702, startPoint y: 308, endPoint x: 636, endPoint y: 311, distance: 66.1
click at [636, 311] on div "Client details Company email [EMAIL_ADDRESS][DOMAIN_NAME] Address Ms [GEOGRAPHI…" at bounding box center [958, 422] width 696 height 712
drag, startPoint x: 735, startPoint y: 307, endPoint x: 946, endPoint y: 315, distance: 211.2
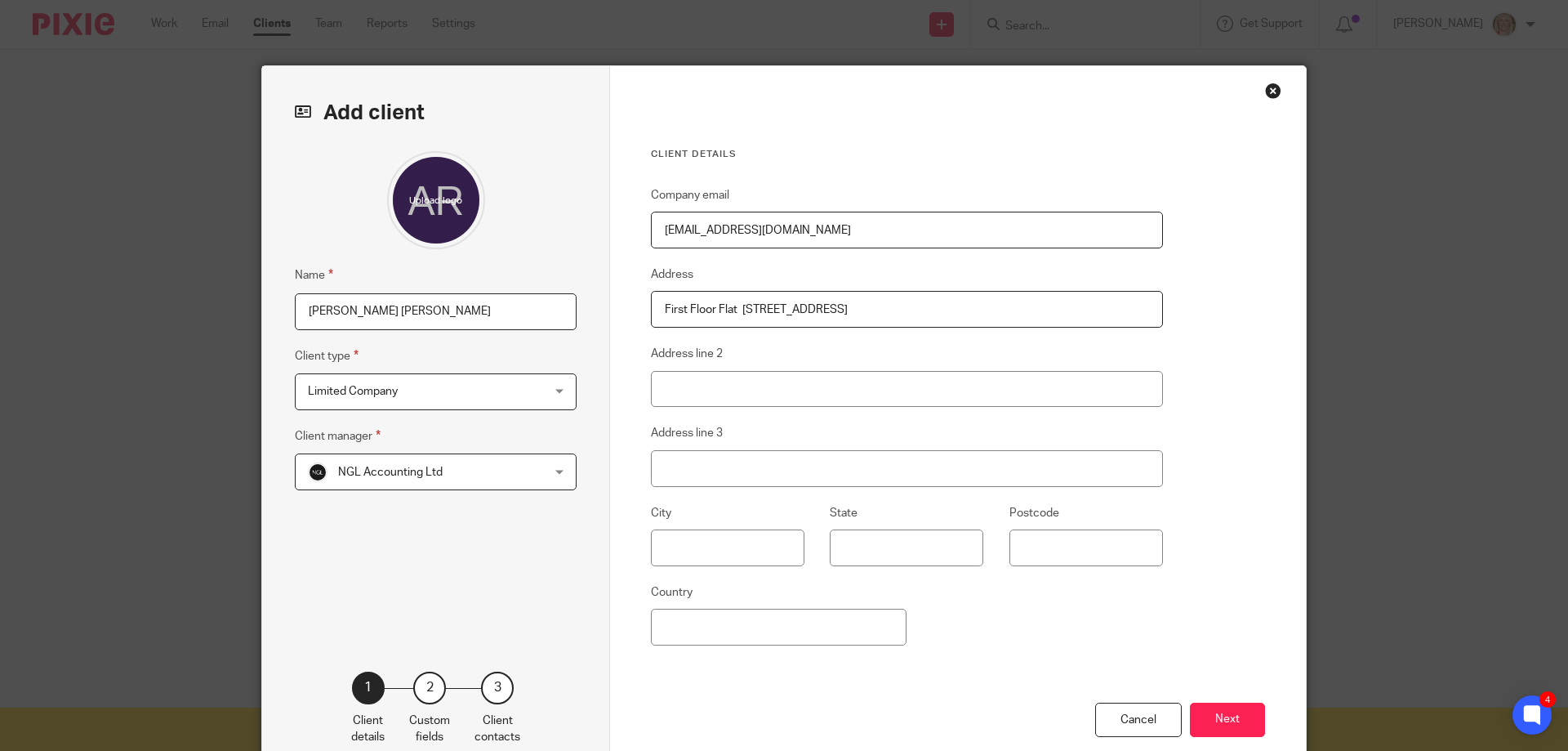
click at [946, 315] on input "First Floor Flat [STREET_ADDRESS]" at bounding box center [907, 309] width 512 height 37
type input "First Floor Flat"
click at [730, 376] on input "Address line 2" at bounding box center [907, 389] width 512 height 37
paste input "[STREET_ADDRESS]"
click at [672, 473] on input "Address line 3" at bounding box center [907, 468] width 512 height 37
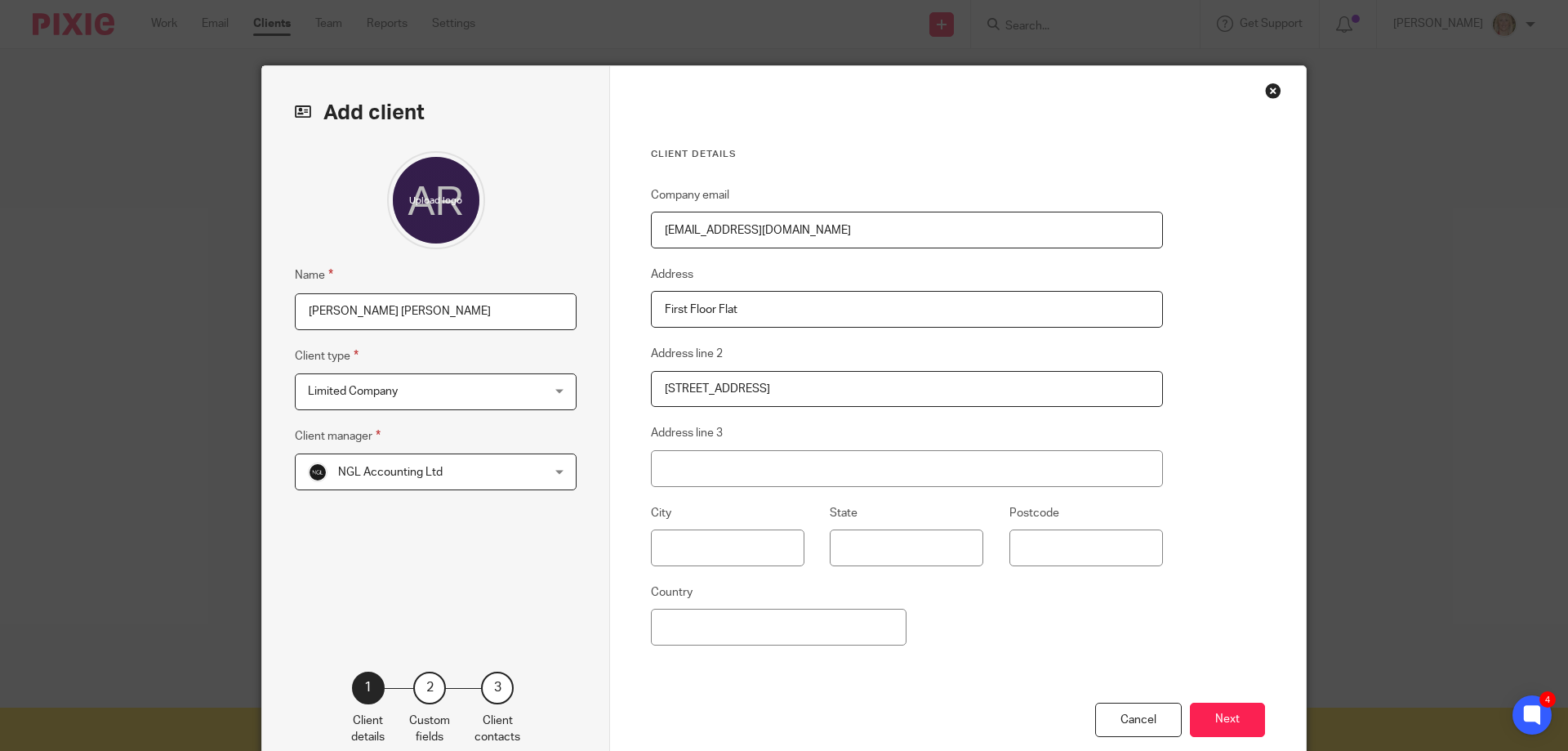
drag, startPoint x: 746, startPoint y: 386, endPoint x: 955, endPoint y: 389, distance: 209.0
click at [955, 389] on input "[STREET_ADDRESS]" at bounding box center [907, 389] width 512 height 37
type input "[STREET_ADDRESS]"
click at [686, 459] on input "Address line 3" at bounding box center [907, 468] width 512 height 37
paste input "Angel London N1 0RP"
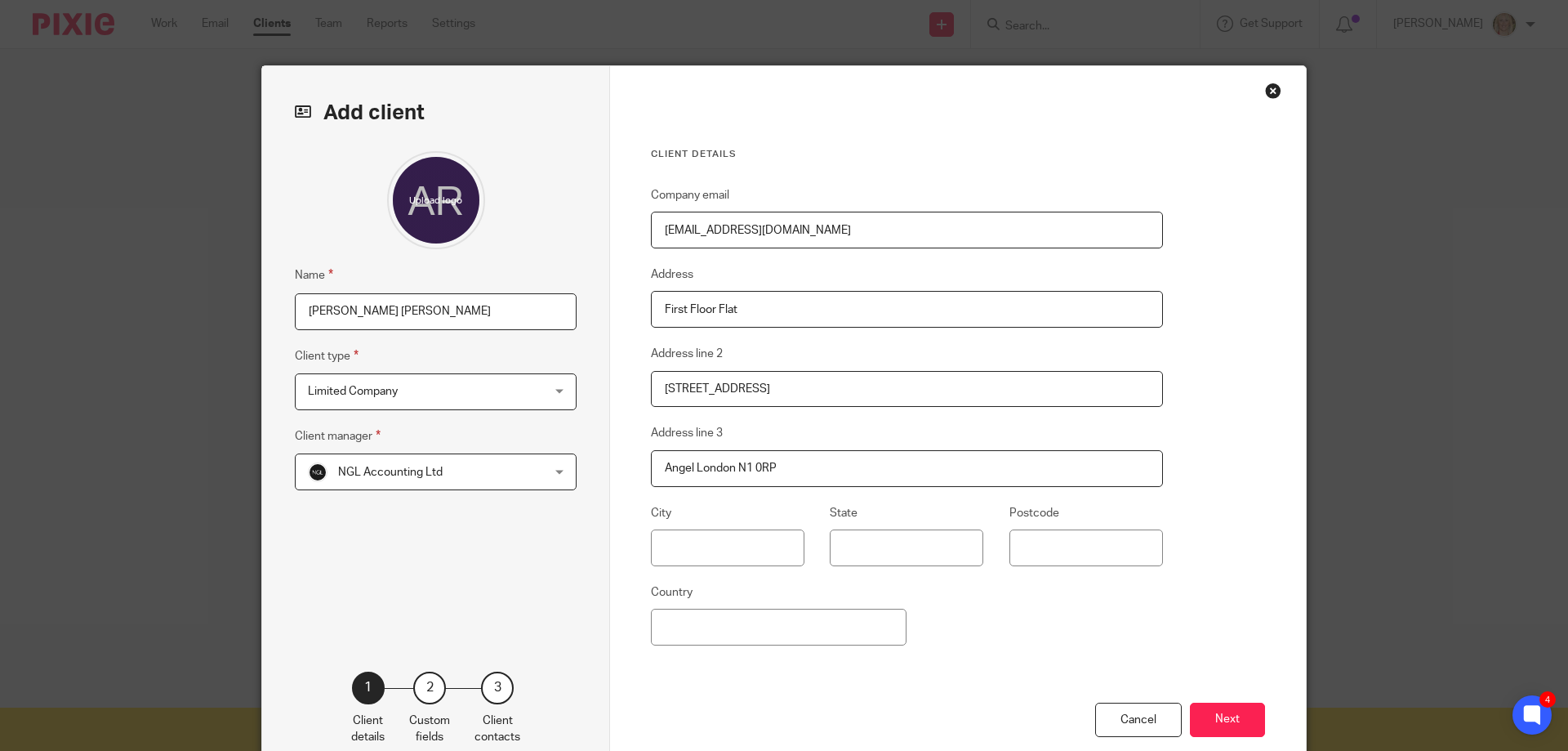
drag, startPoint x: 692, startPoint y: 464, endPoint x: 832, endPoint y: 466, distance: 140.0
click at [832, 468] on input "Angel London N1 0RP" at bounding box center [907, 468] width 512 height 37
type input "Angel"
click at [691, 553] on input "text" at bounding box center [728, 547] width 154 height 37
paste input "London N1 0RP"
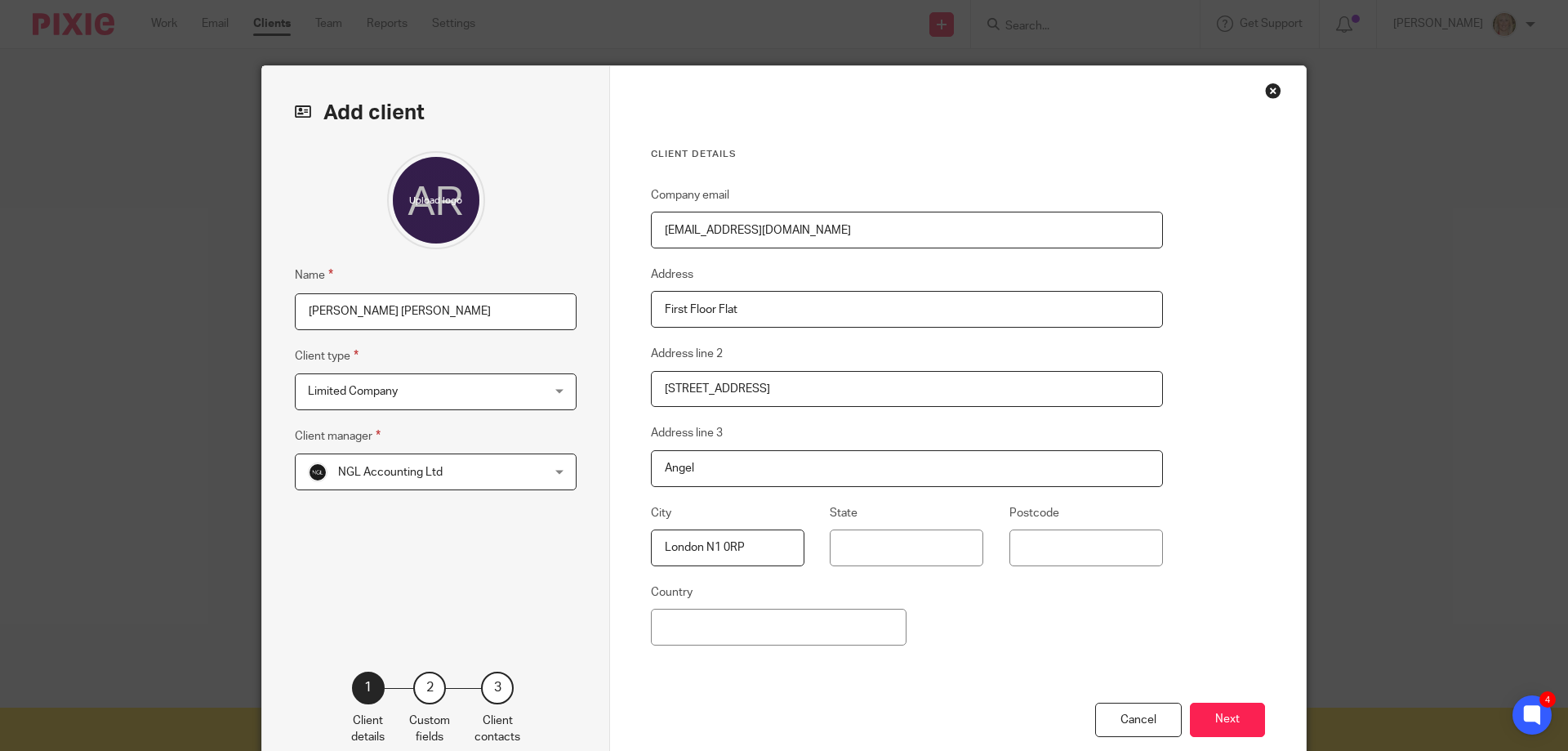
drag, startPoint x: 700, startPoint y: 545, endPoint x: 775, endPoint y: 546, distance: 75.0
click at [775, 546] on input "London N1 0RP" at bounding box center [728, 547] width 154 height 37
type input "London"
click at [1019, 544] on input "Postcode" at bounding box center [1086, 547] width 154 height 37
paste input "N1 0RP"
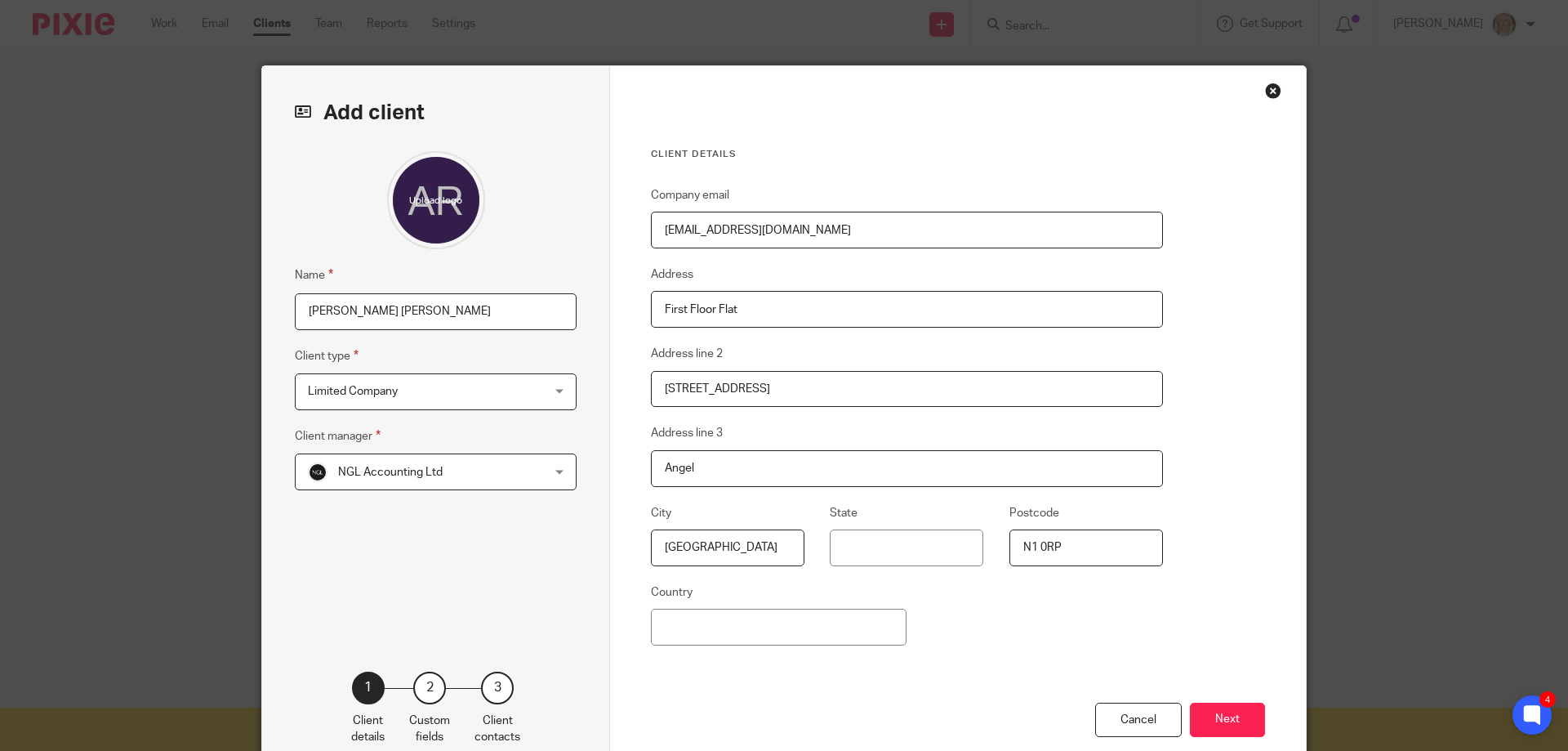
type input "N1 0RP"
click at [800, 628] on input "Country" at bounding box center [779, 627] width 256 height 37
type input "UK"
click at [1219, 715] on button "Next" at bounding box center [1227, 720] width 75 height 35
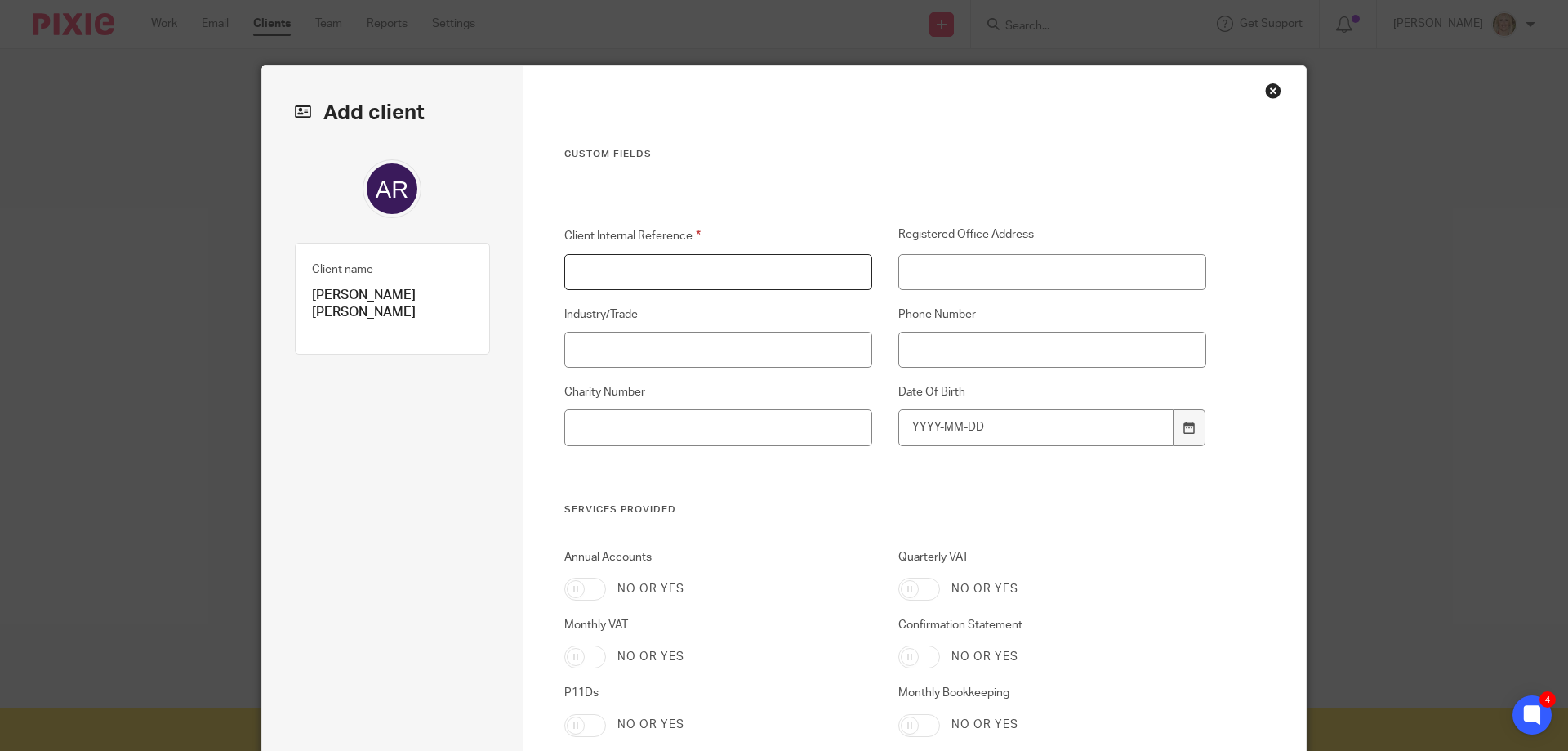
click at [618, 271] on input "Client Internal Reference" at bounding box center [719, 272] width 309 height 37
type input "LON5047"
click at [650, 344] on input "Industry/Trade" at bounding box center [719, 350] width 309 height 37
click at [916, 351] on input "Phone Number" at bounding box center [1053, 350] width 309 height 37
click at [954, 347] on input "Phone Number" at bounding box center [1053, 350] width 309 height 37
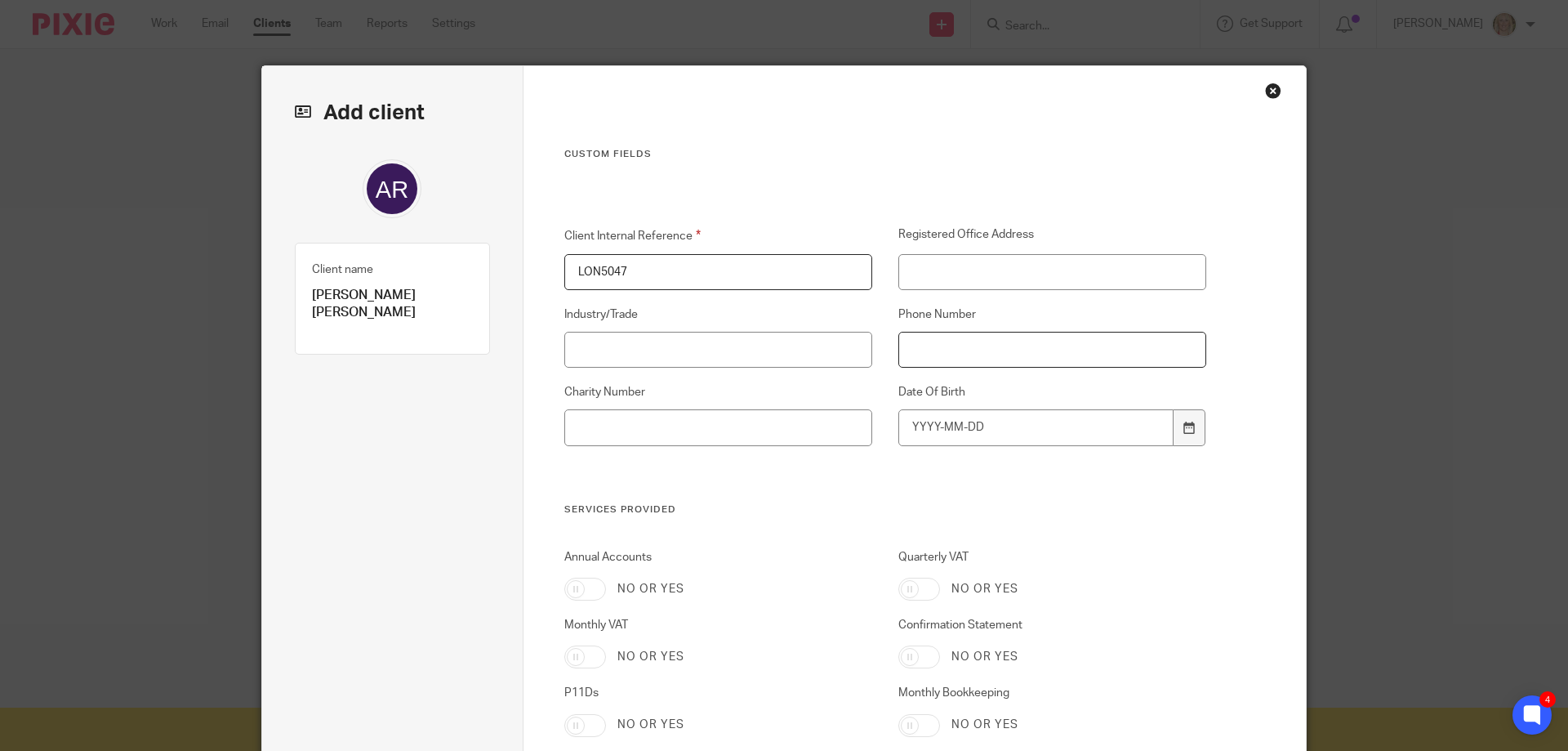
paste input "07869777897"
type input "07869777897"
click at [1001, 424] on input "Date Of Birth" at bounding box center [1037, 427] width 276 height 37
click at [923, 424] on input "Date Of Birth" at bounding box center [1037, 427] width 276 height 37
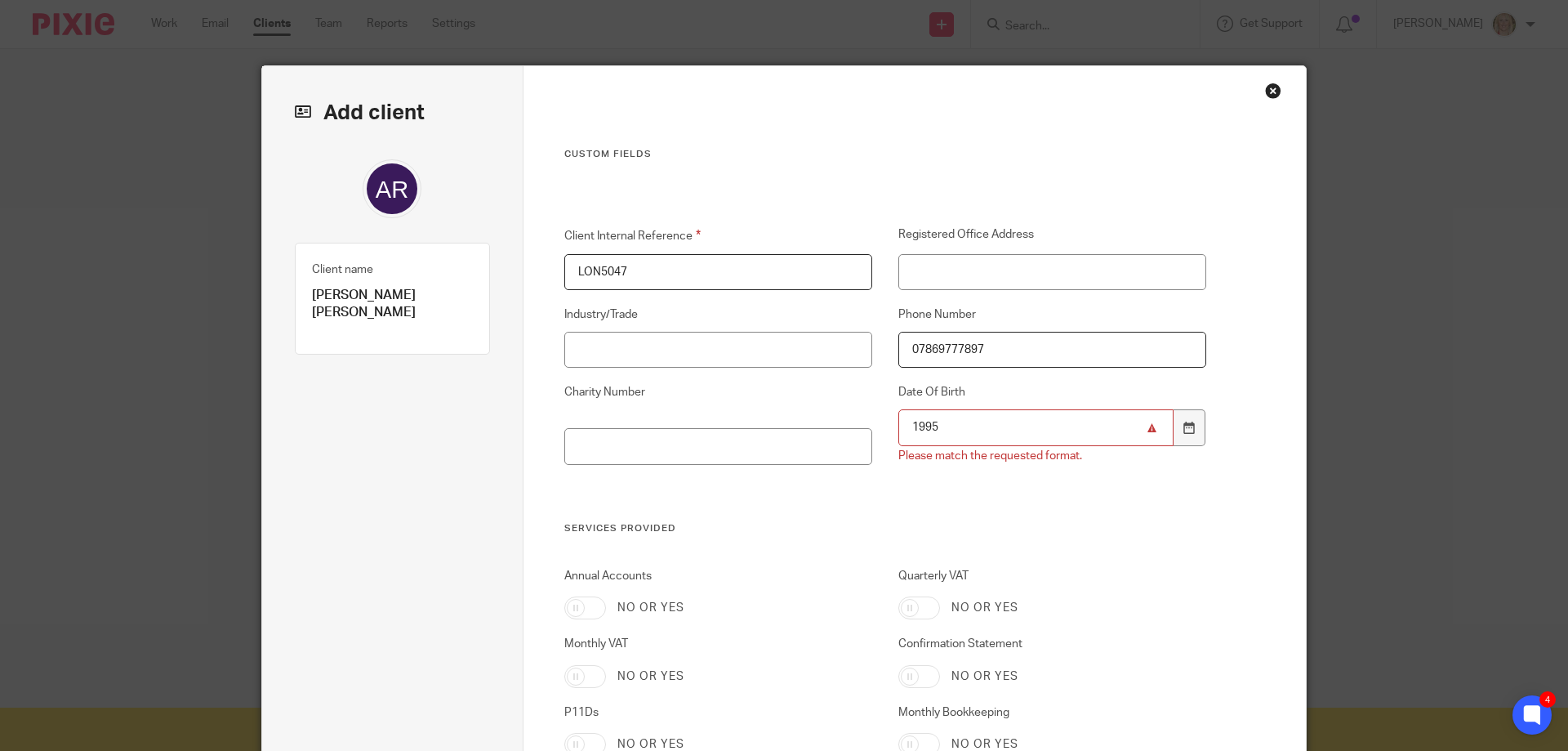
click at [942, 421] on input "1995" at bounding box center [1037, 427] width 276 height 37
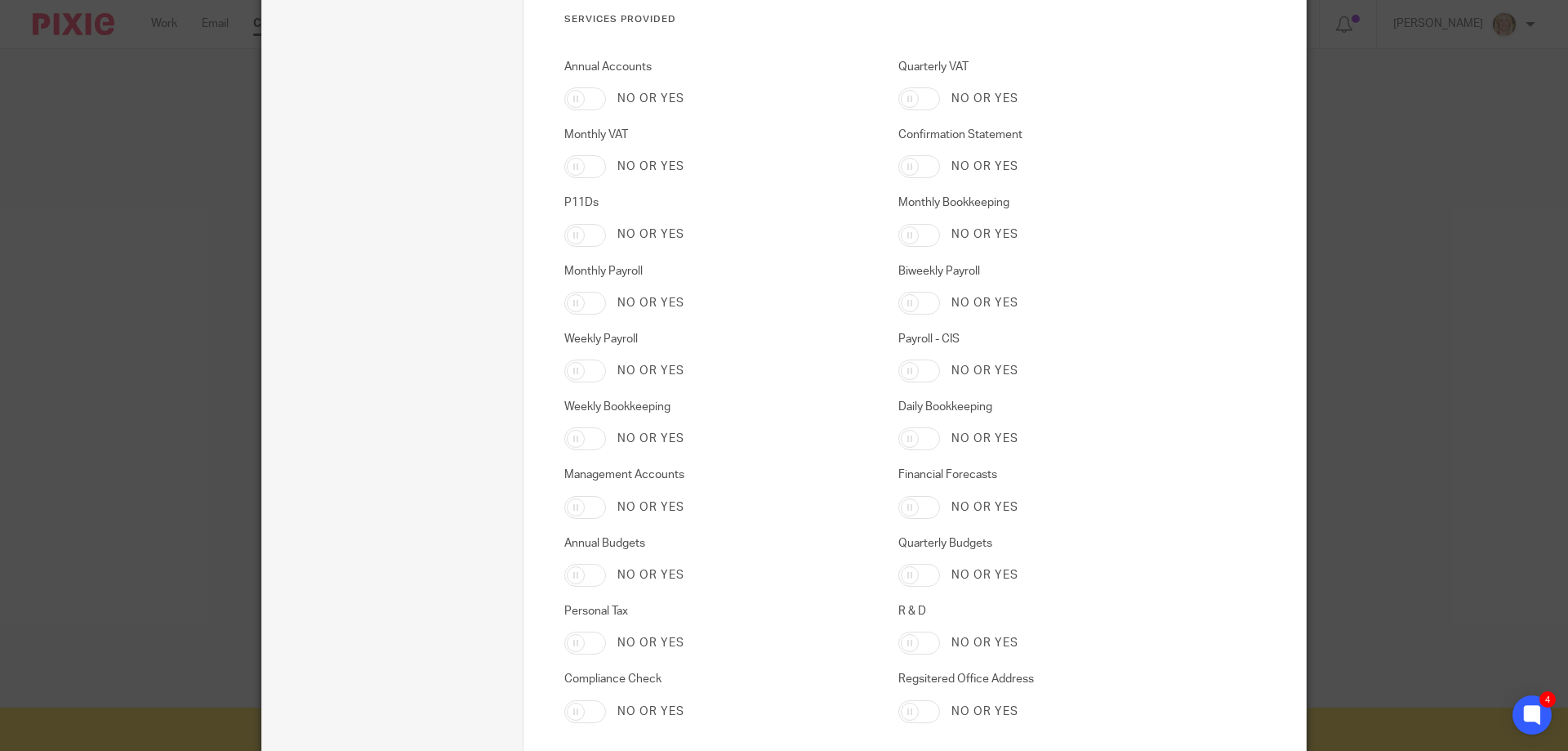
scroll to position [653, 0]
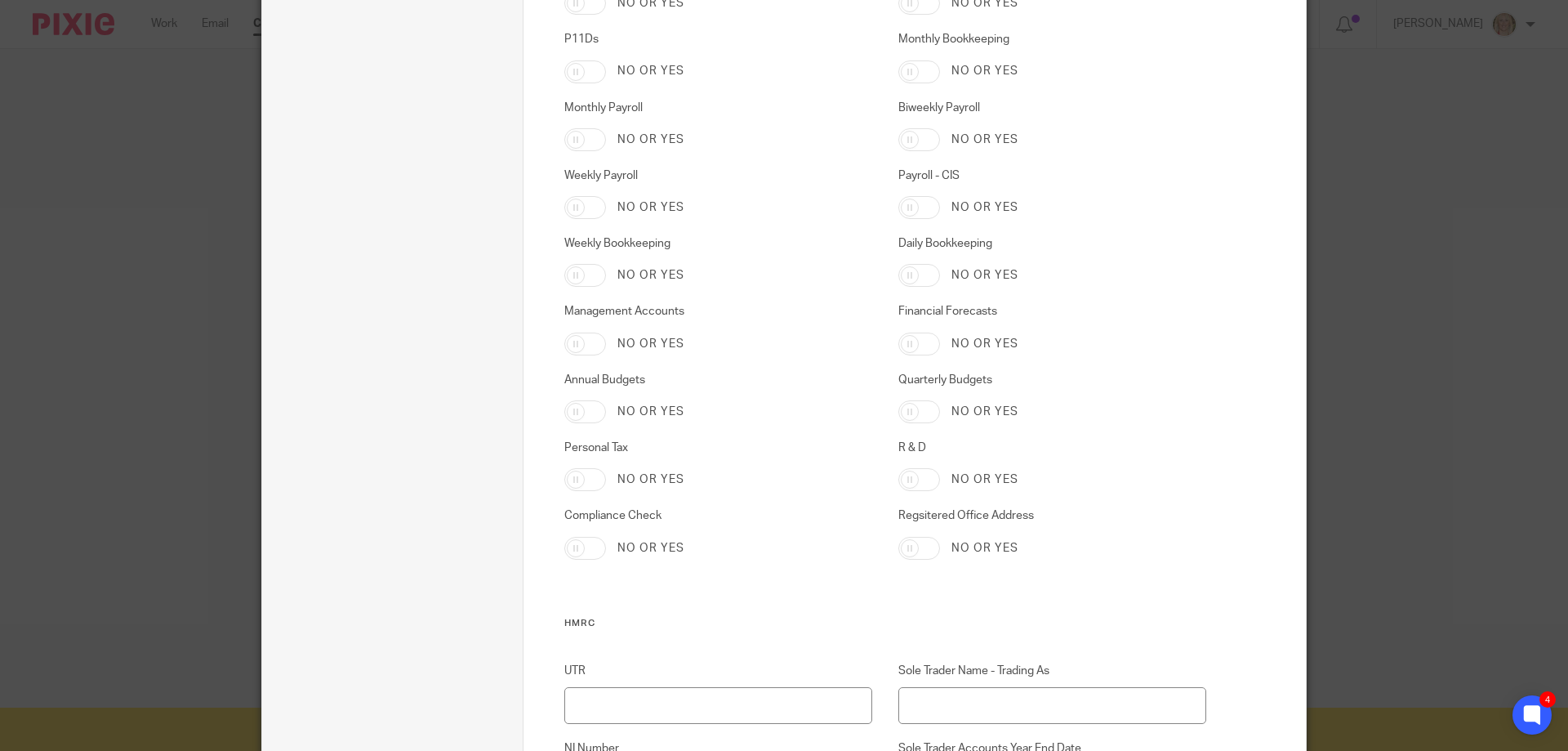
type input "[DATE]"
click at [565, 483] on input "Personal Tax" at bounding box center [585, 479] width 42 height 23
checkbox input "true"
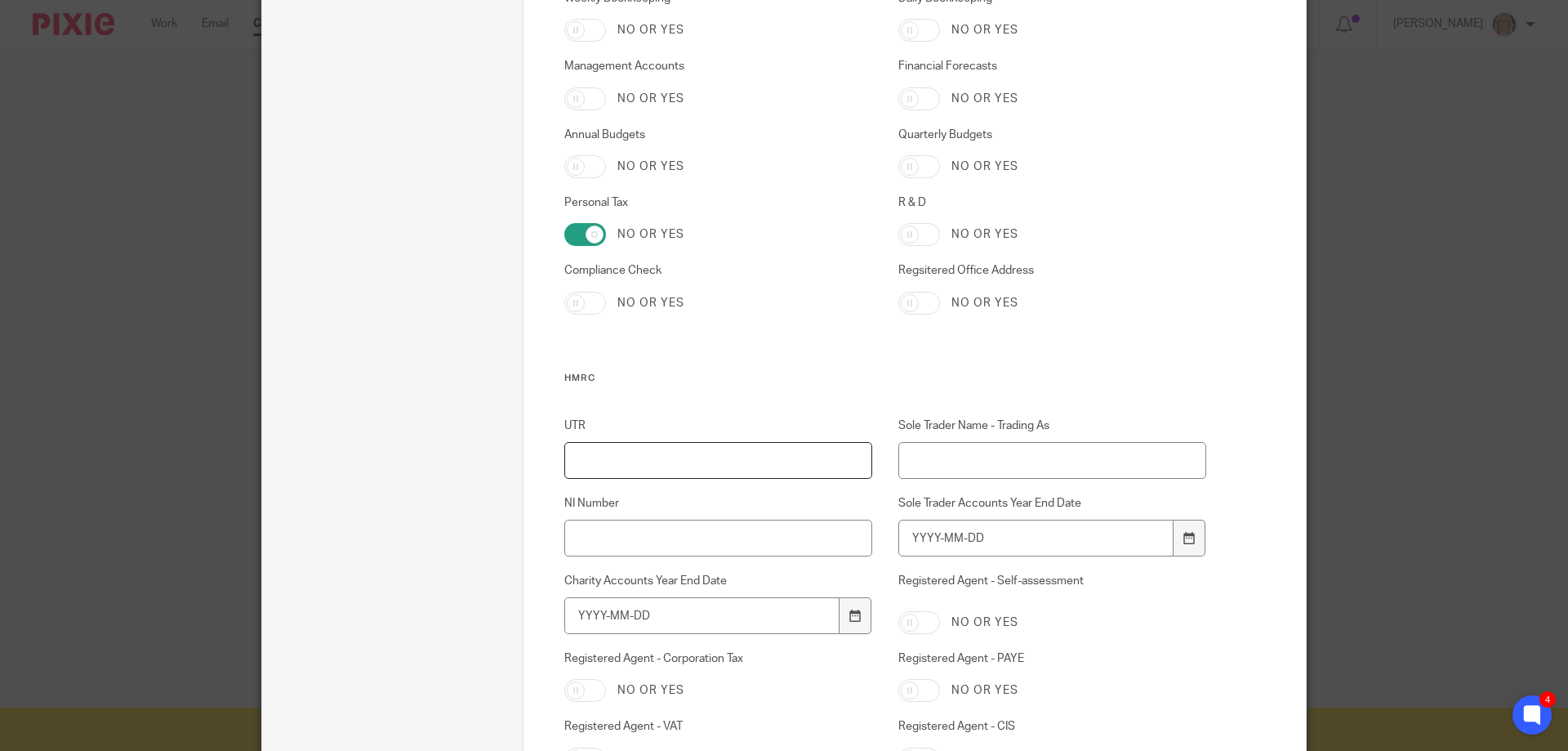
click at [656, 458] on input "UTR" at bounding box center [719, 460] width 309 height 37
paste input "2072356323"
type input "2072356323"
click at [650, 530] on input "NI Number" at bounding box center [719, 538] width 309 height 37
click at [640, 549] on input "NI Number" at bounding box center [719, 538] width 309 height 37
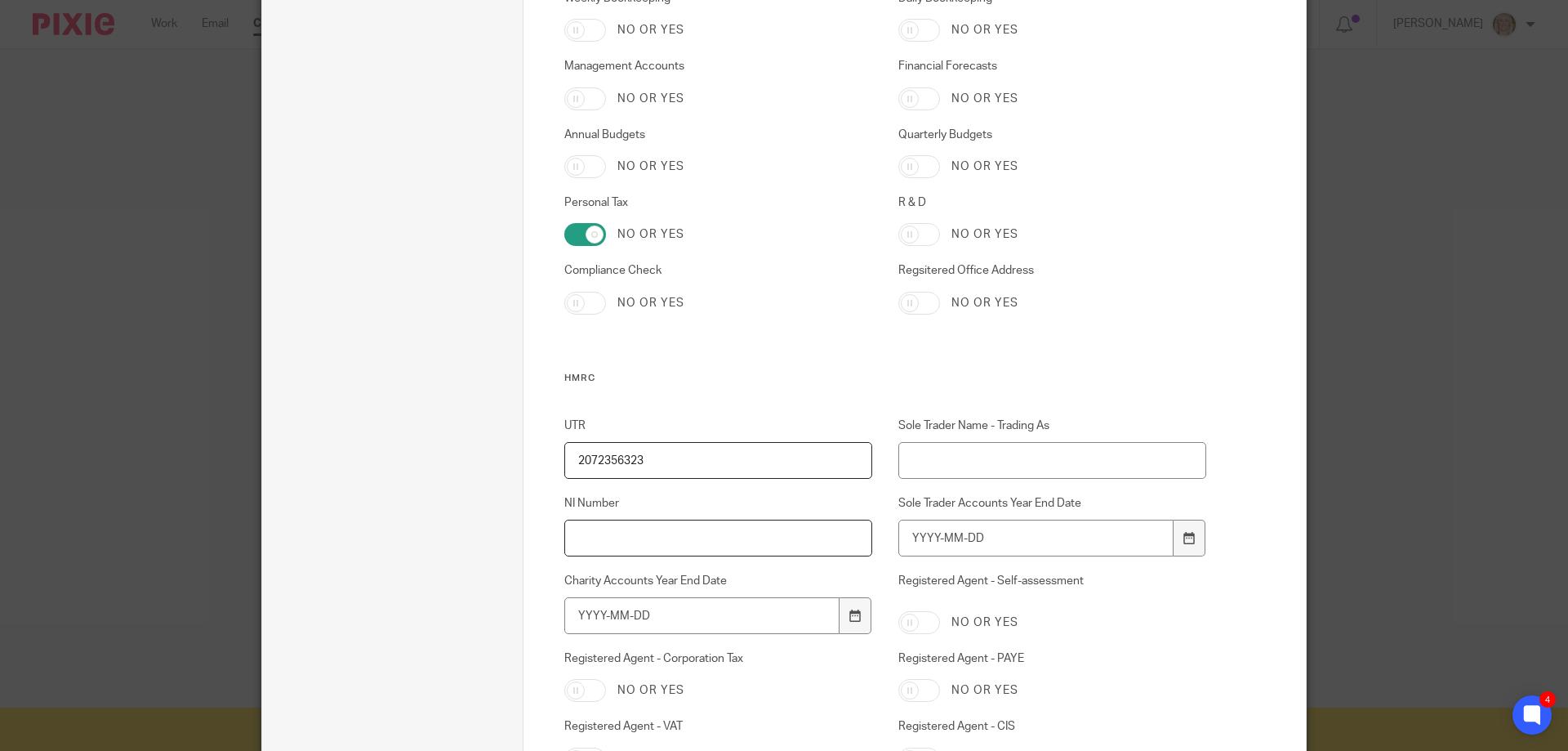
paste input "SX376993B"
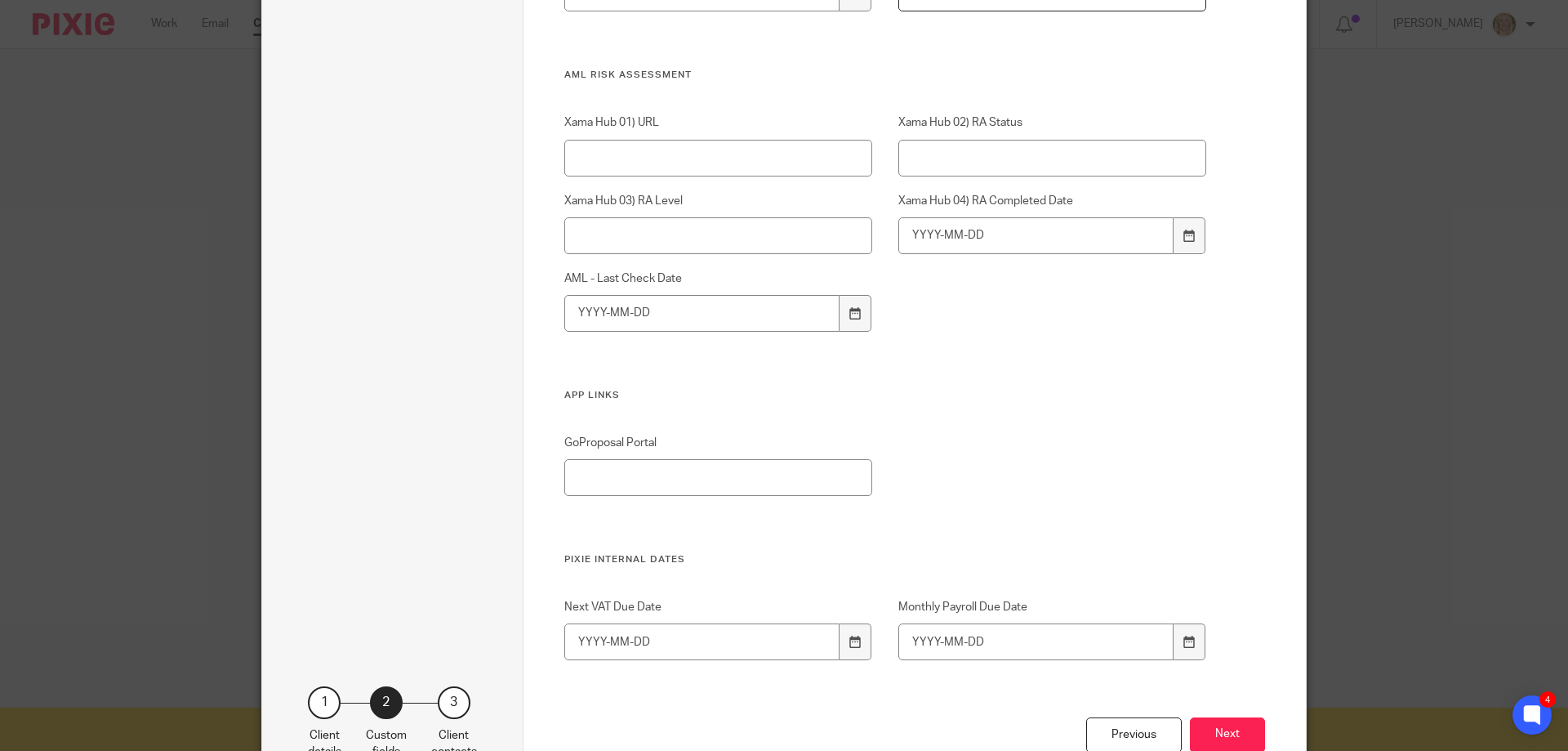
scroll to position [3132, 0]
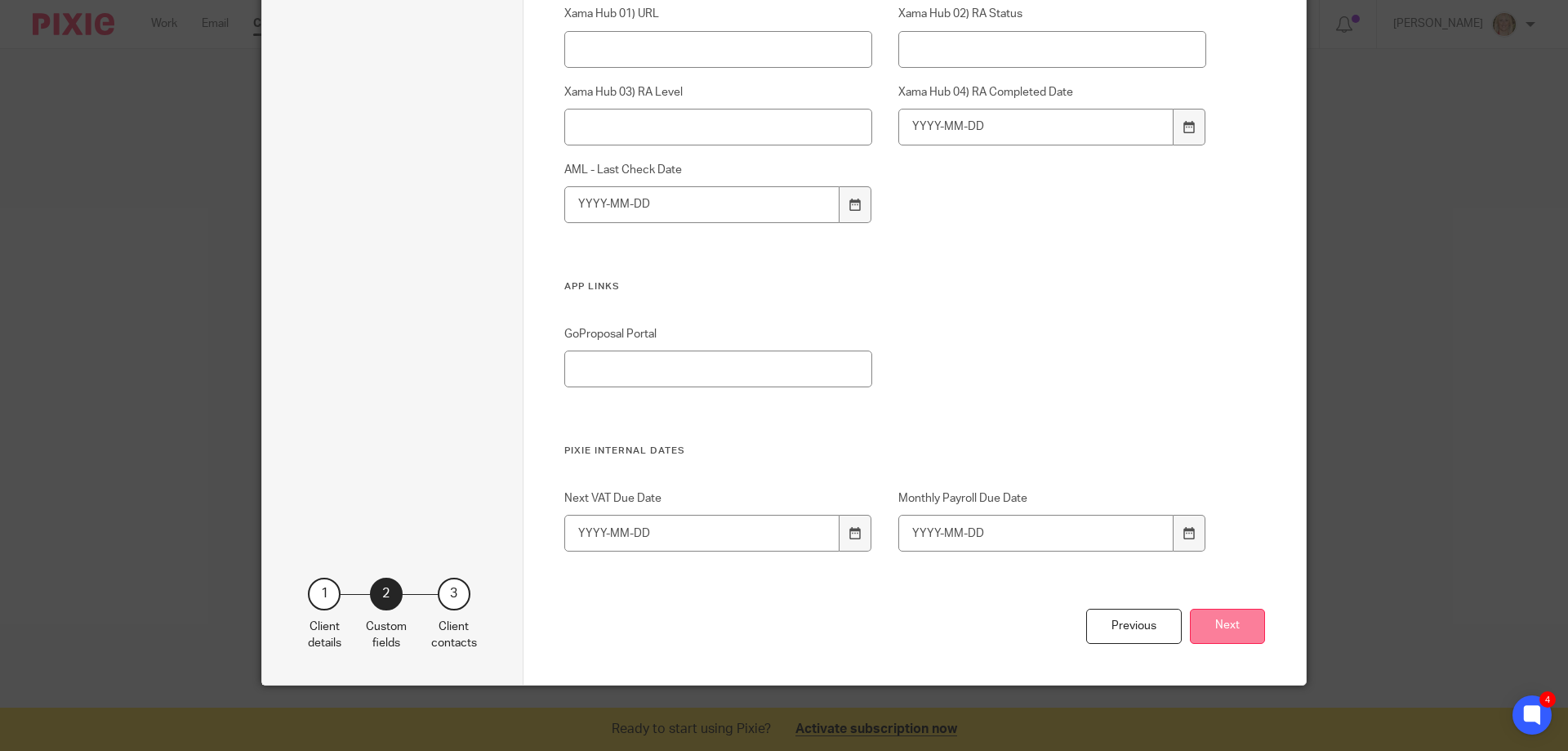
type input "SX376993B"
click at [1213, 620] on button "Next" at bounding box center [1227, 626] width 75 height 35
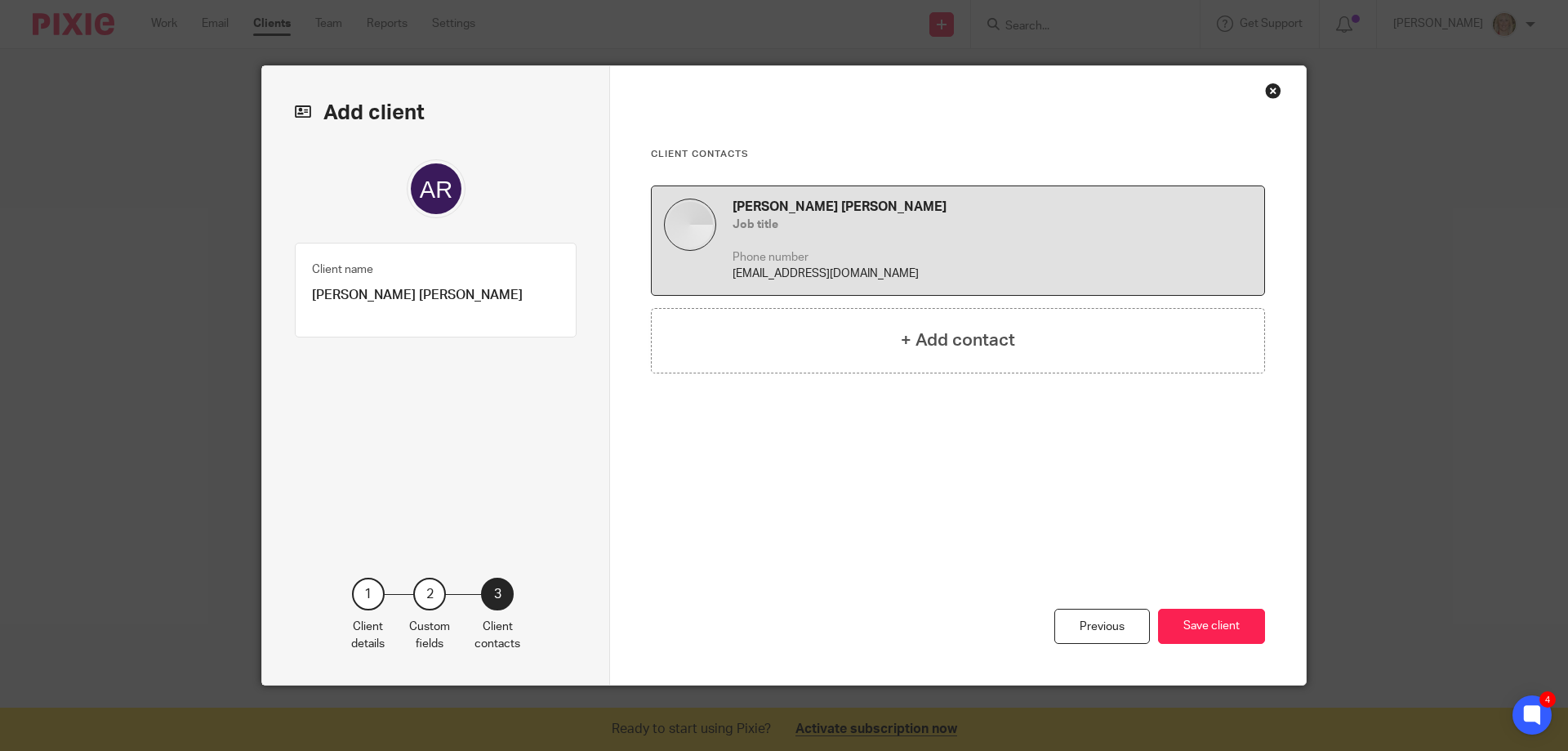
scroll to position [0, 0]
click at [1213, 621] on button "Save client" at bounding box center [1212, 626] width 107 height 35
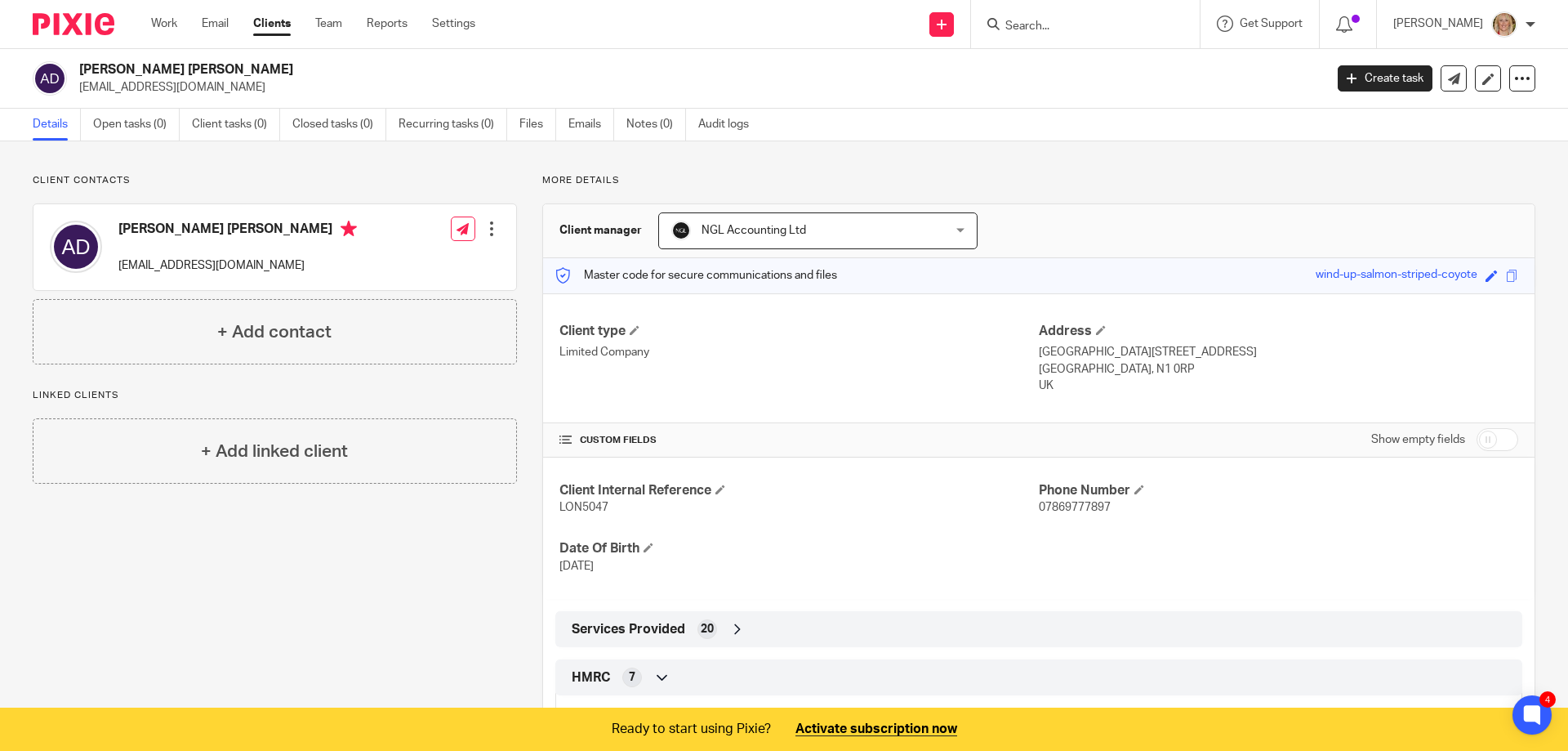
scroll to position [331, 0]
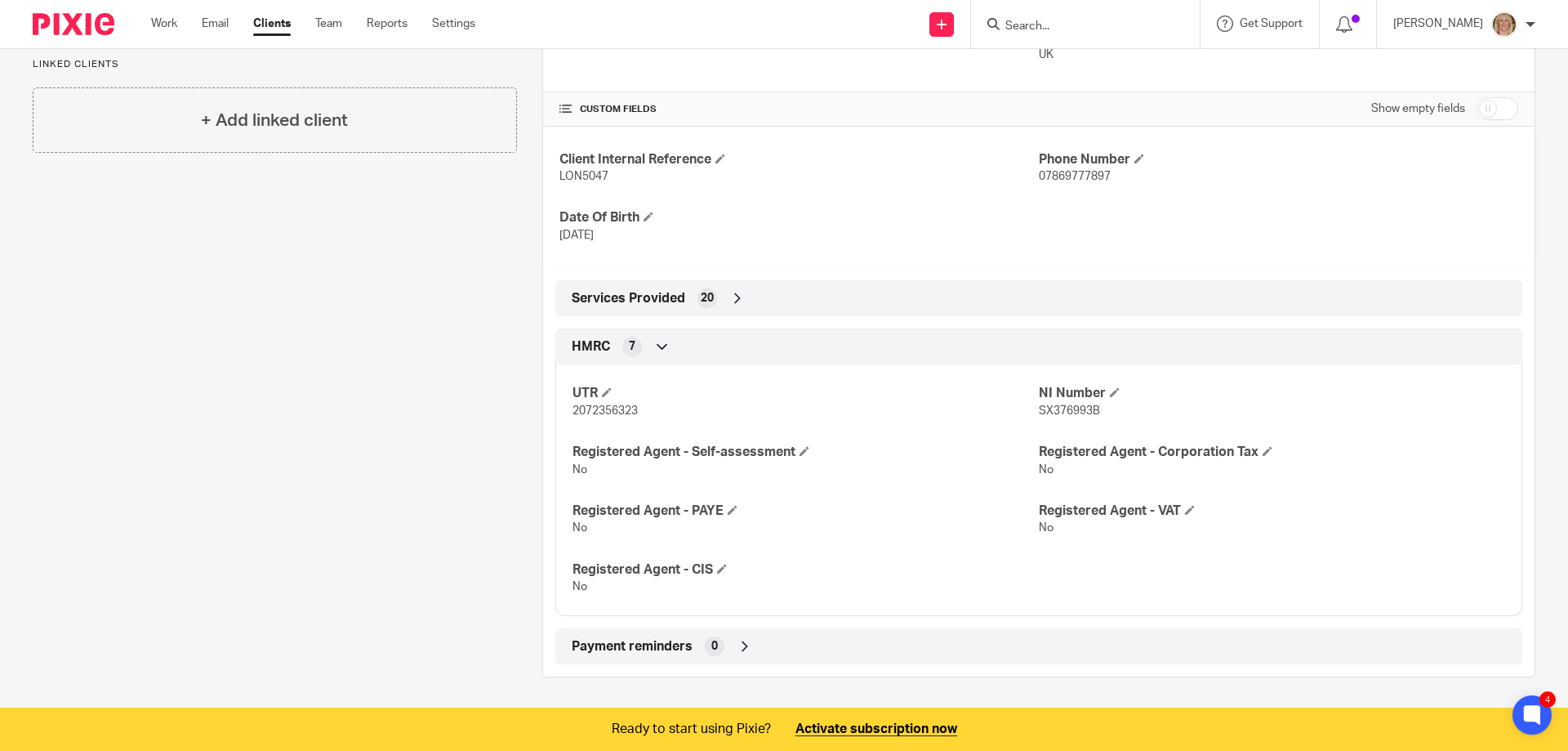
click at [731, 299] on icon at bounding box center [737, 298] width 16 height 16
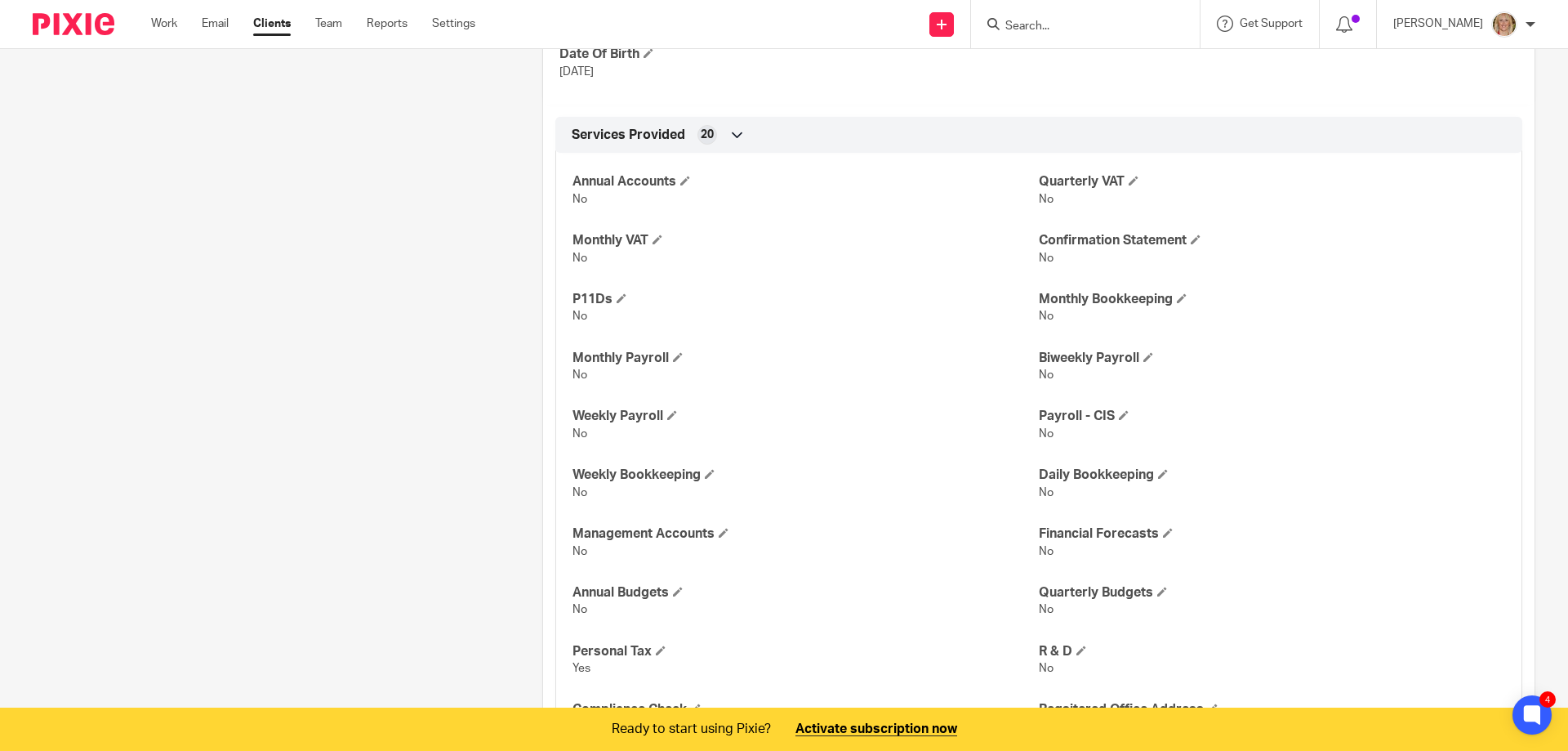
scroll to position [935, 0]
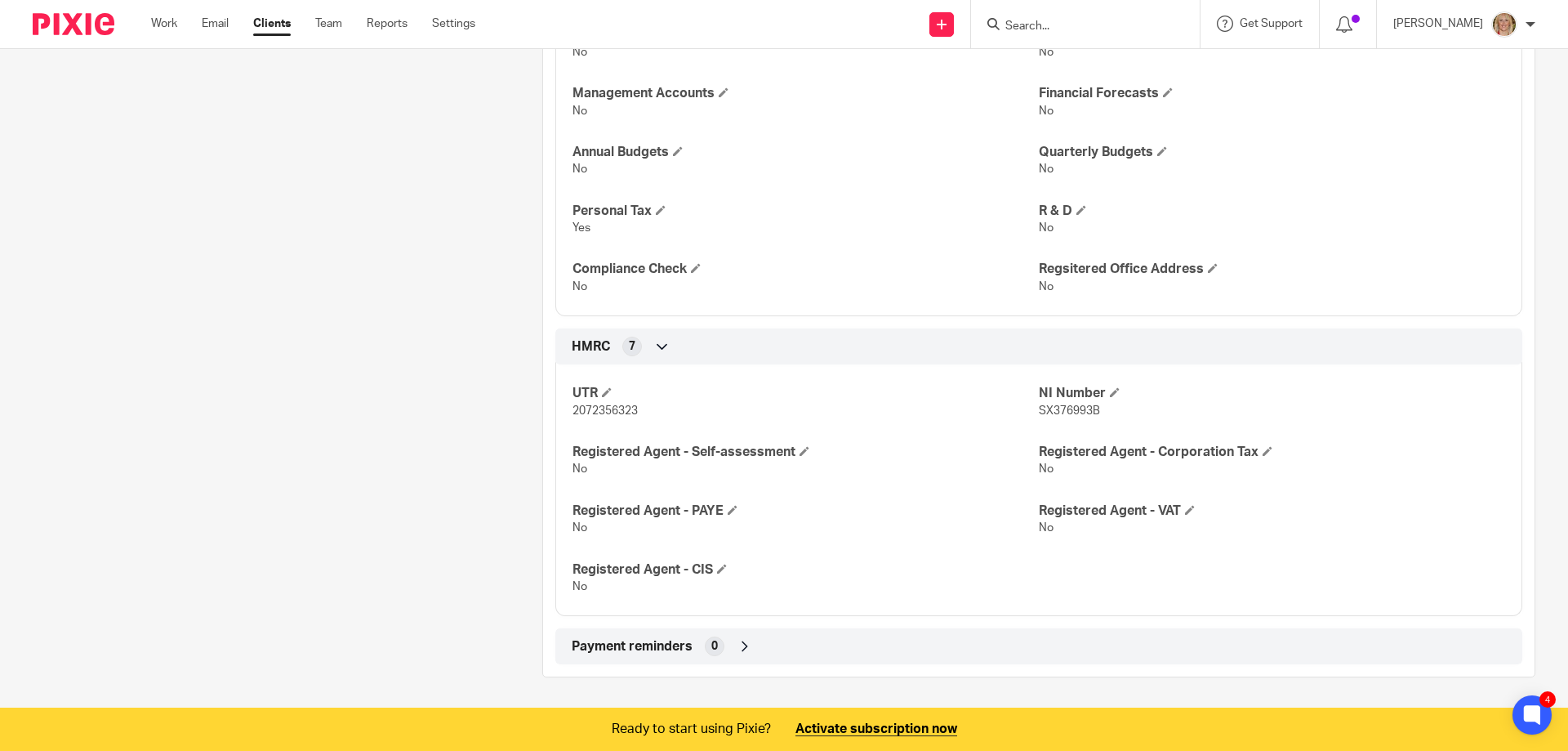
click at [739, 647] on icon at bounding box center [744, 646] width 16 height 16
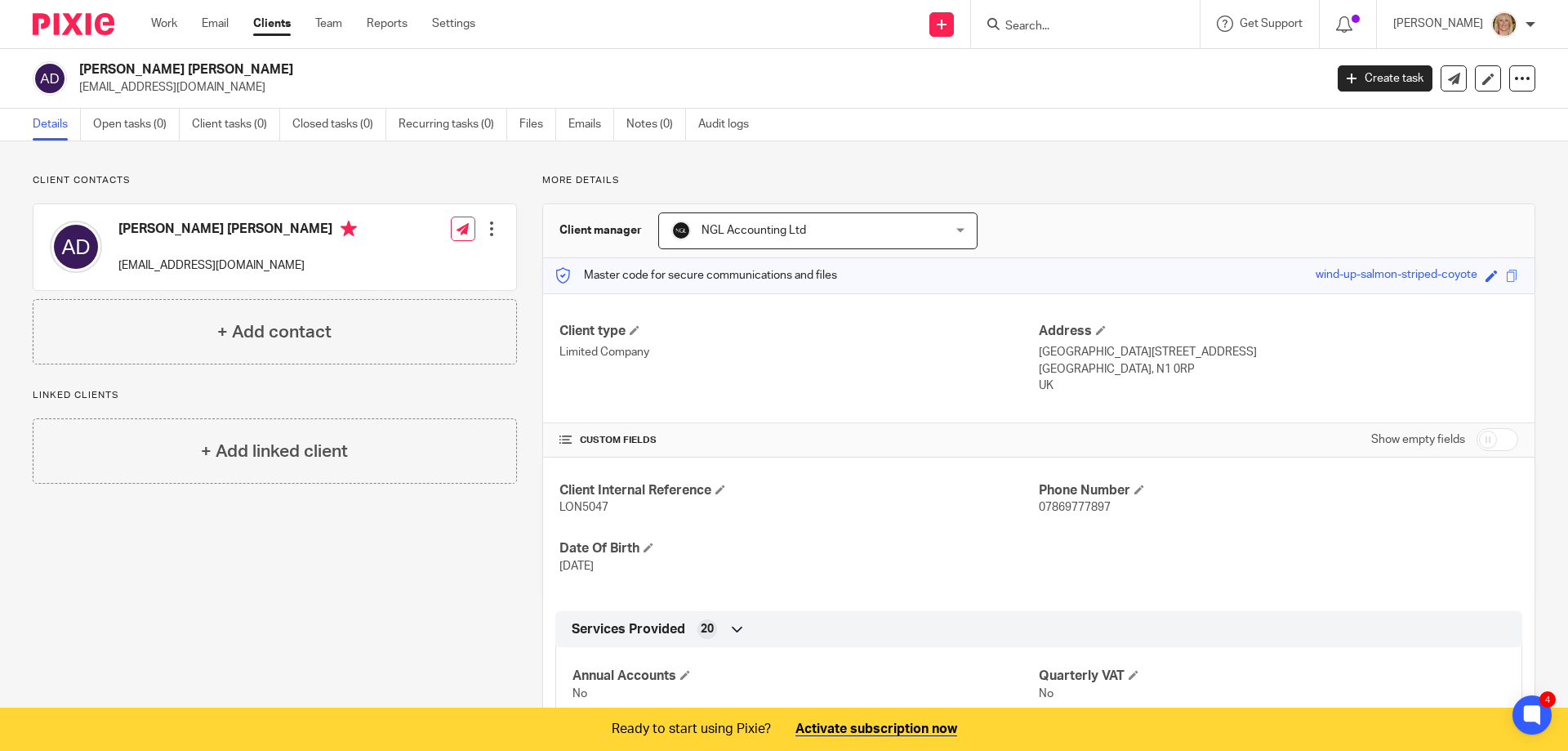
scroll to position [0, 0]
click at [1482, 81] on icon at bounding box center [1488, 78] width 12 height 12
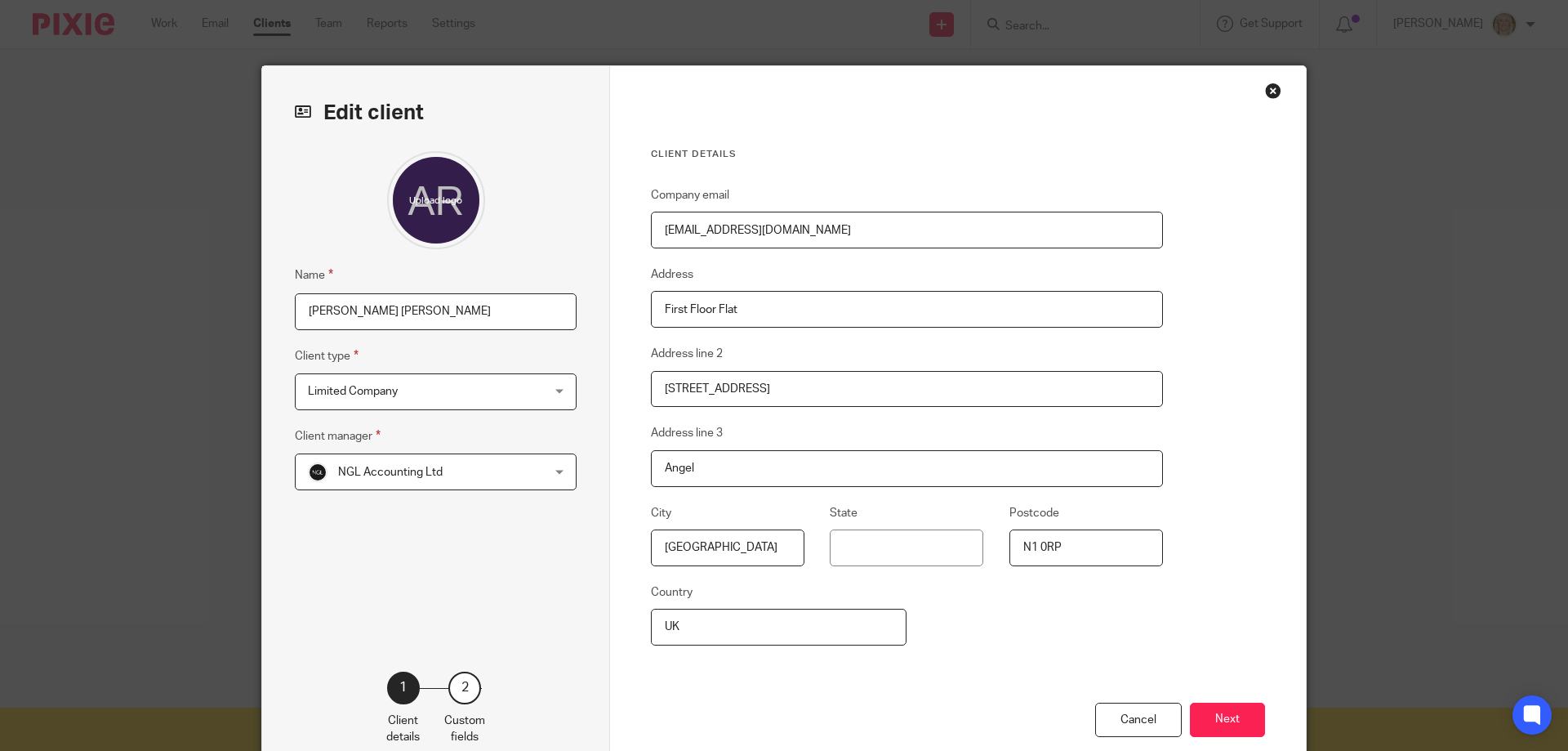
scroll to position [93, 0]
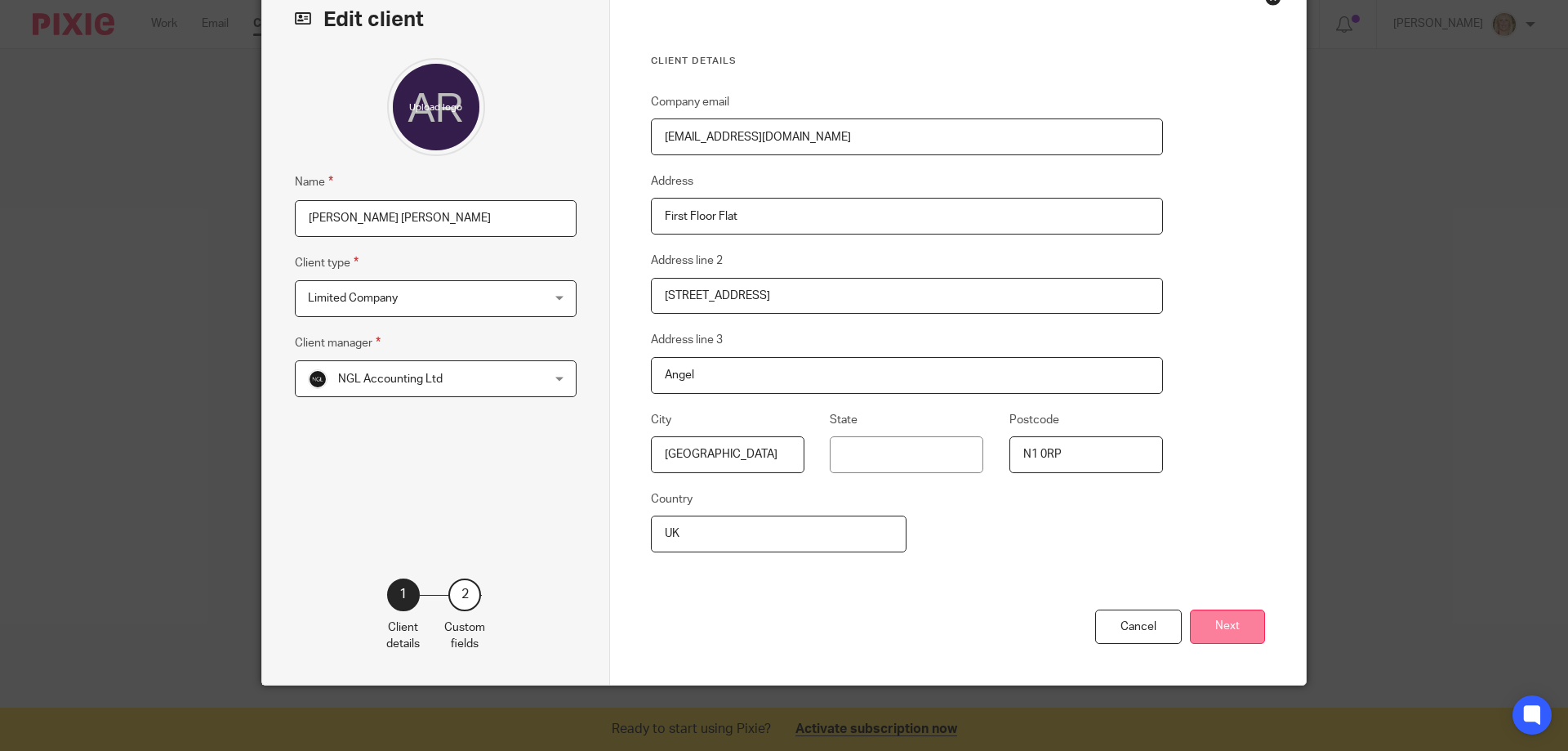
click at [1217, 631] on button "Next" at bounding box center [1227, 627] width 75 height 35
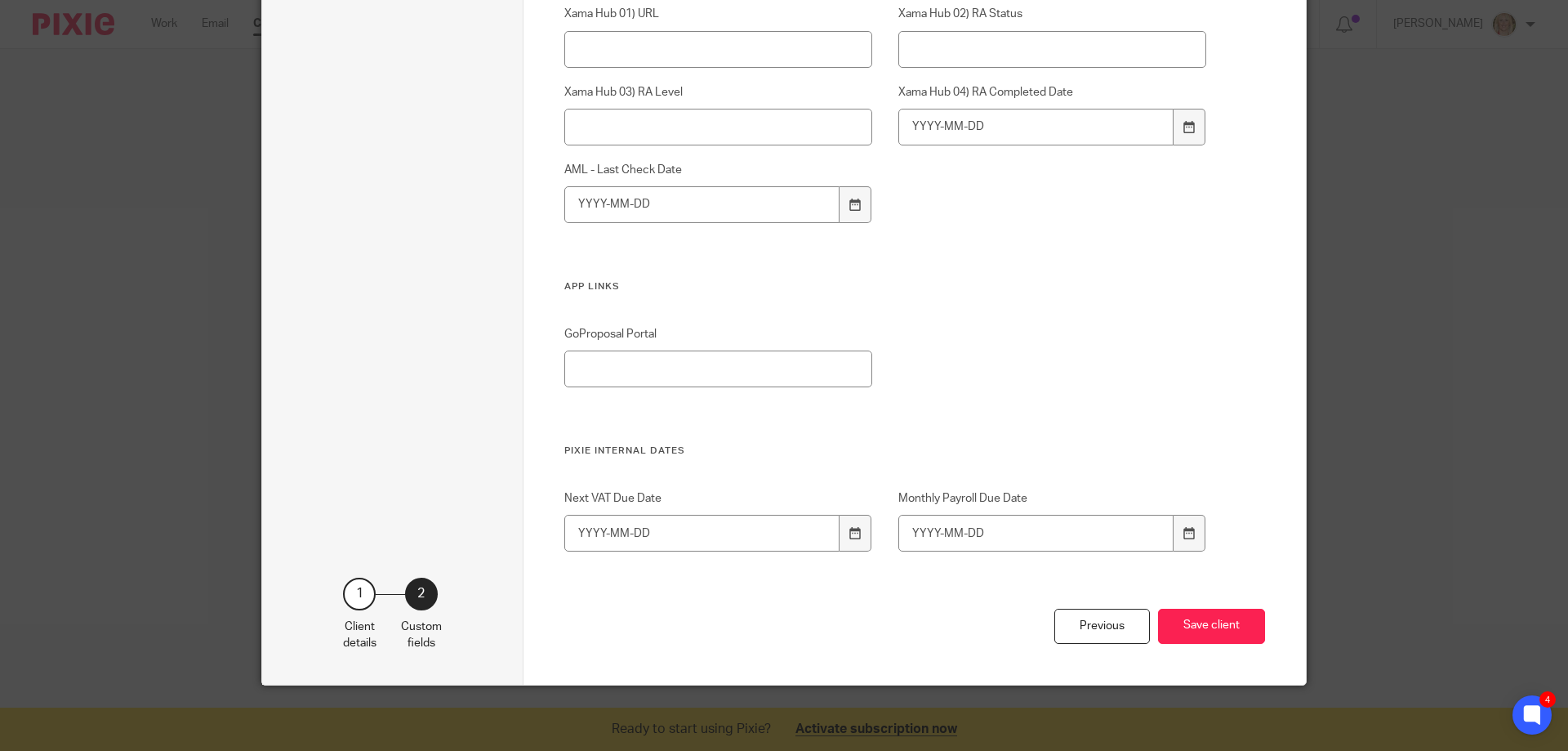
scroll to position [2968, 0]
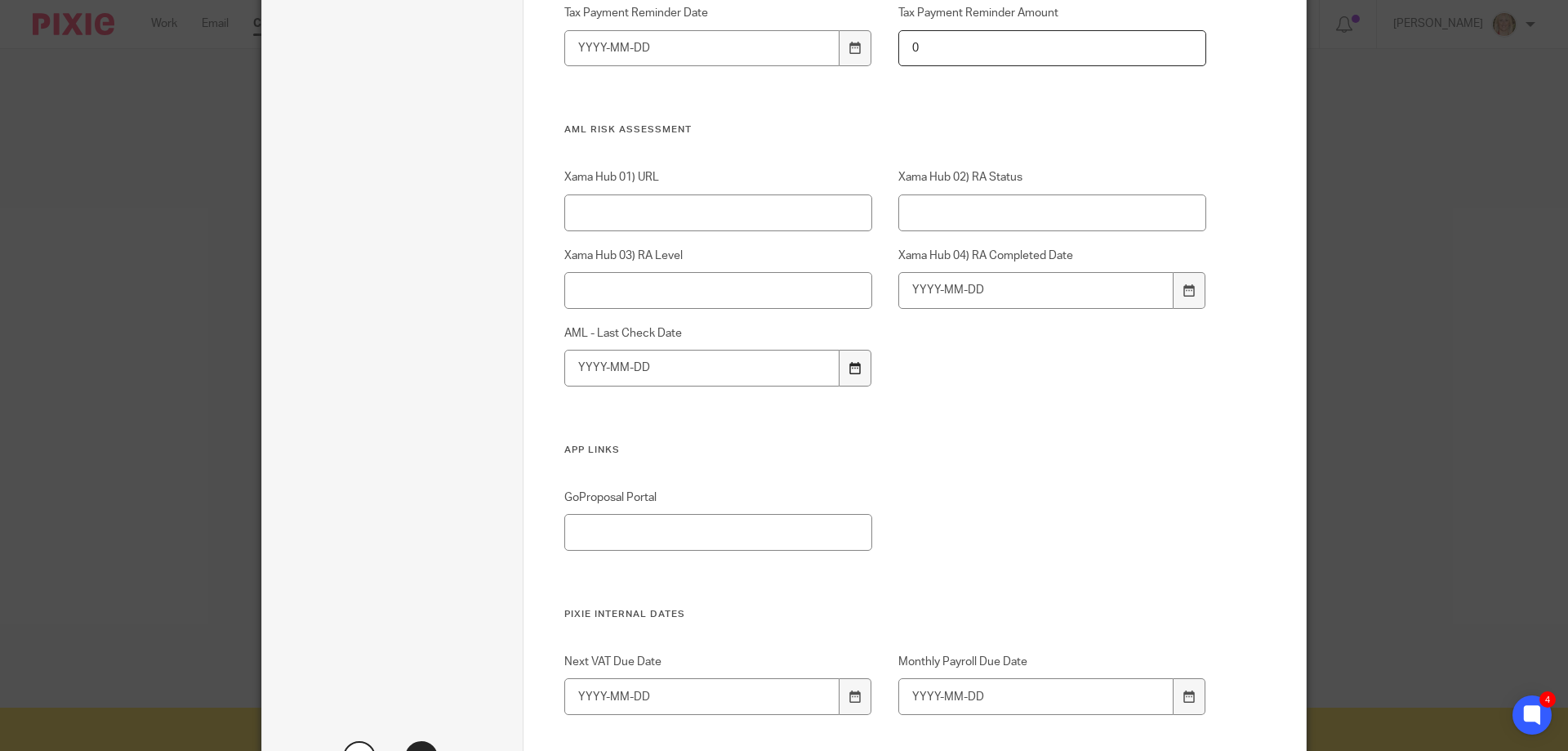
click at [859, 367] on div at bounding box center [855, 367] width 31 height 37
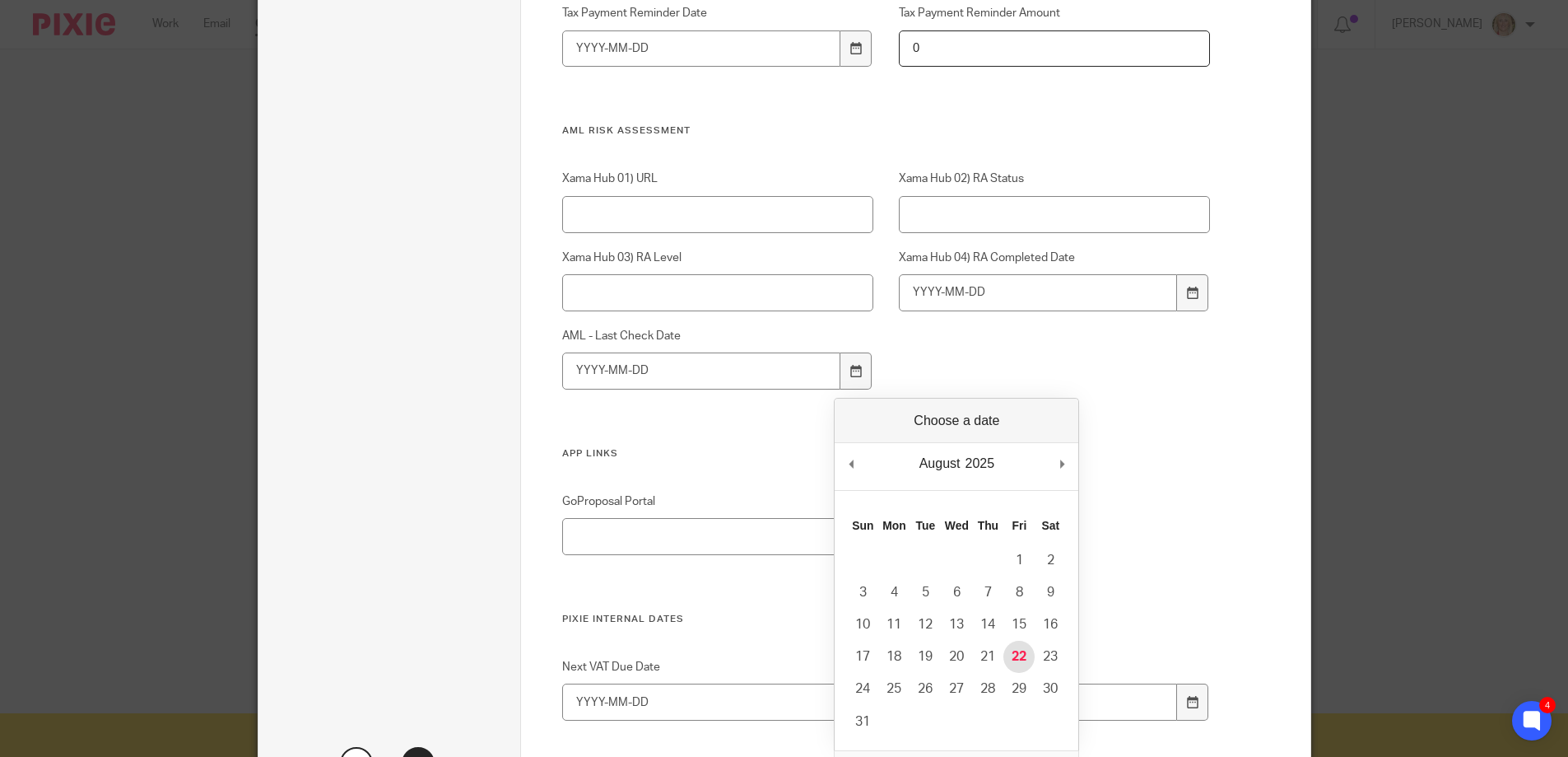
type input "[DATE]"
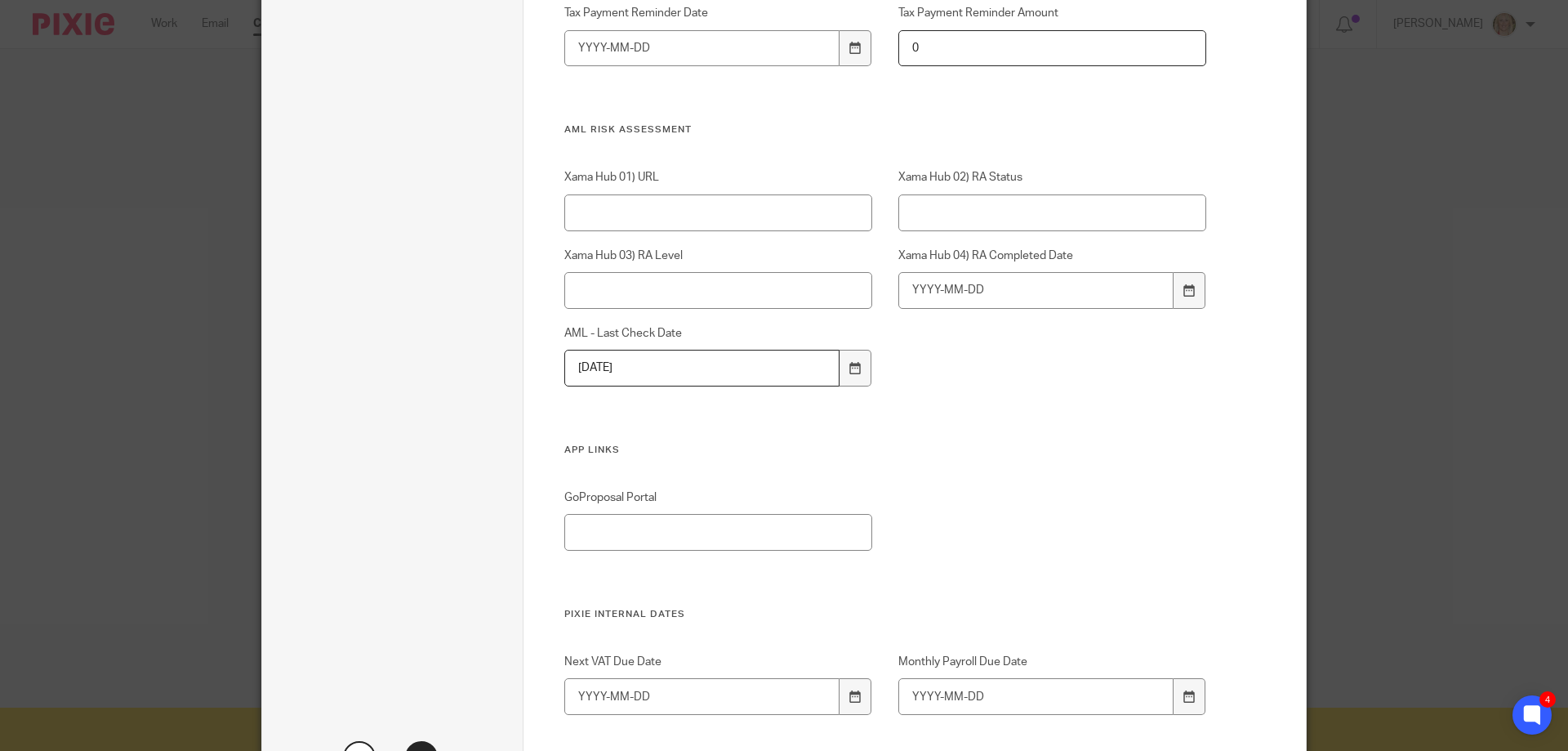
scroll to position [3132, 0]
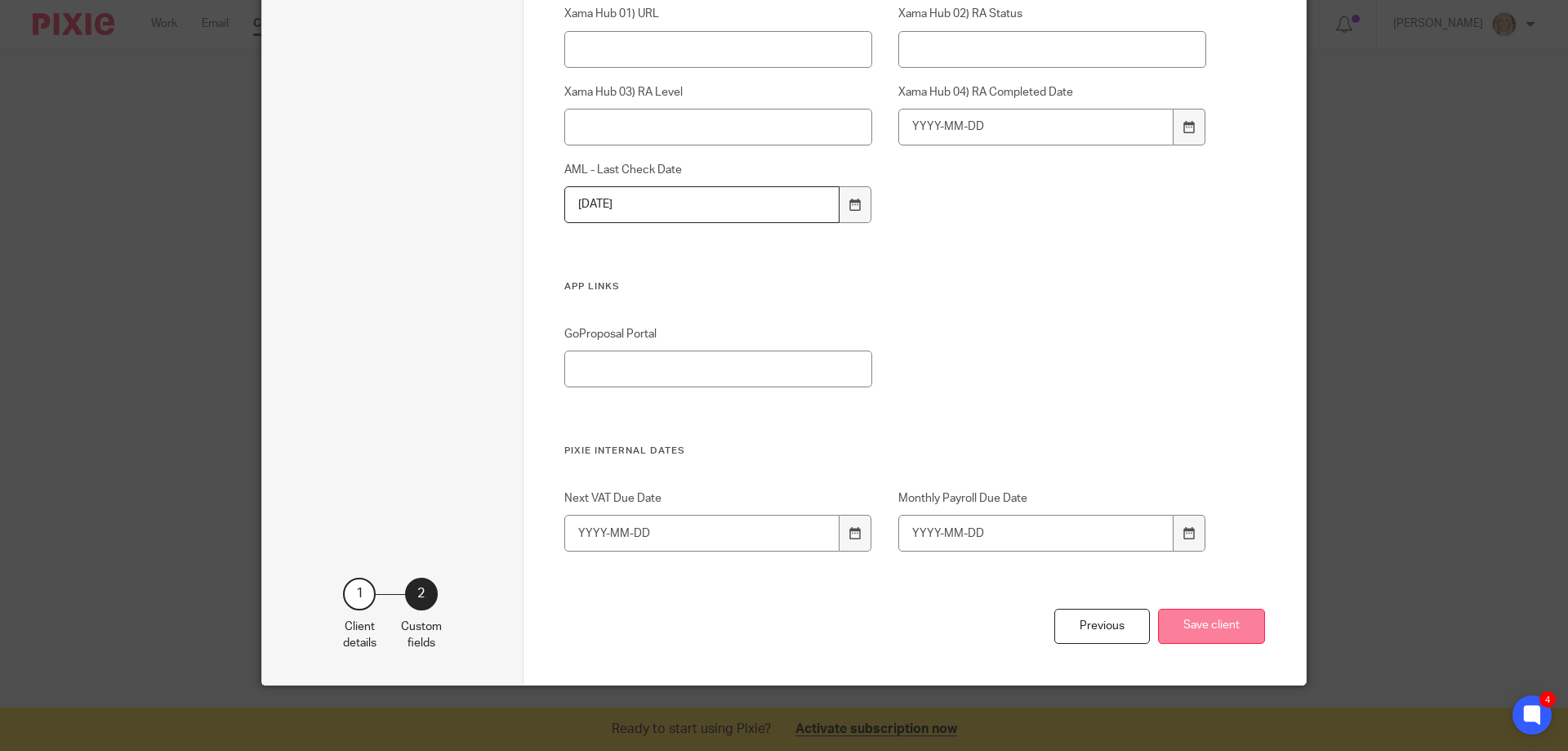
click at [1228, 623] on button "Save client" at bounding box center [1212, 626] width 107 height 35
